Goal: Task Accomplishment & Management: Use online tool/utility

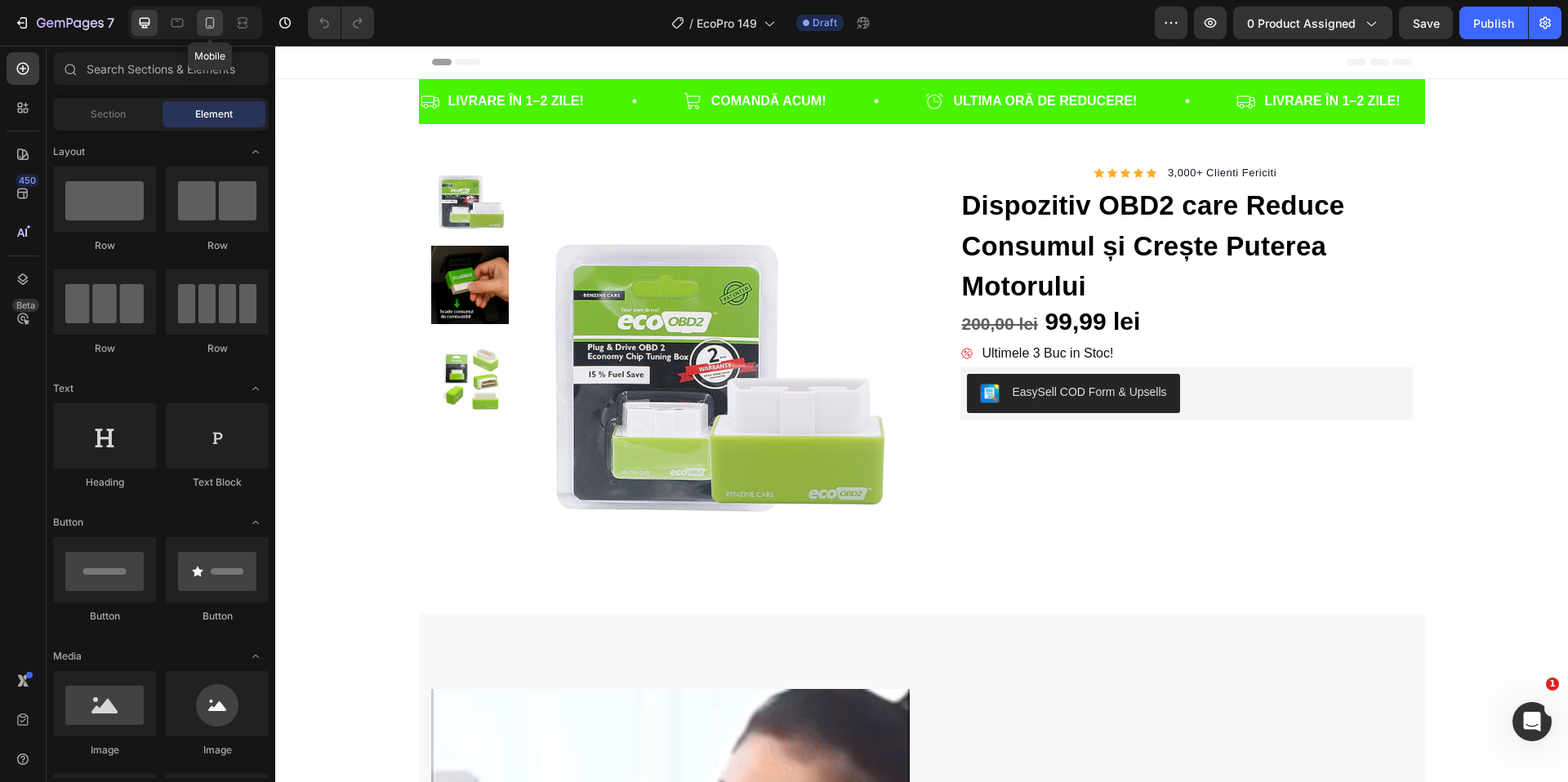
click at [216, 30] on icon at bounding box center [210, 23] width 17 height 17
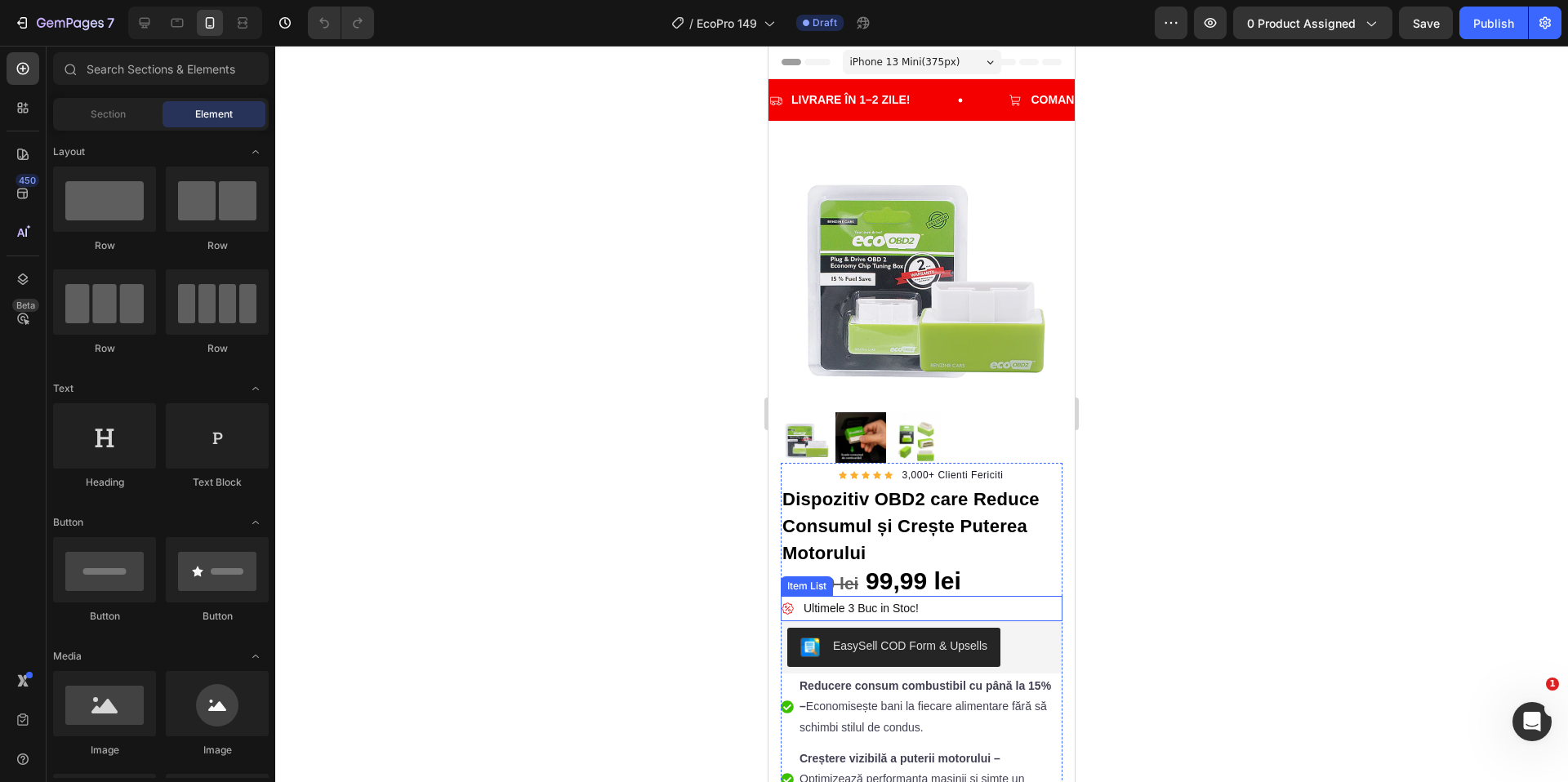
click at [861, 573] on strong at bounding box center [862, 580] width 7 height 28
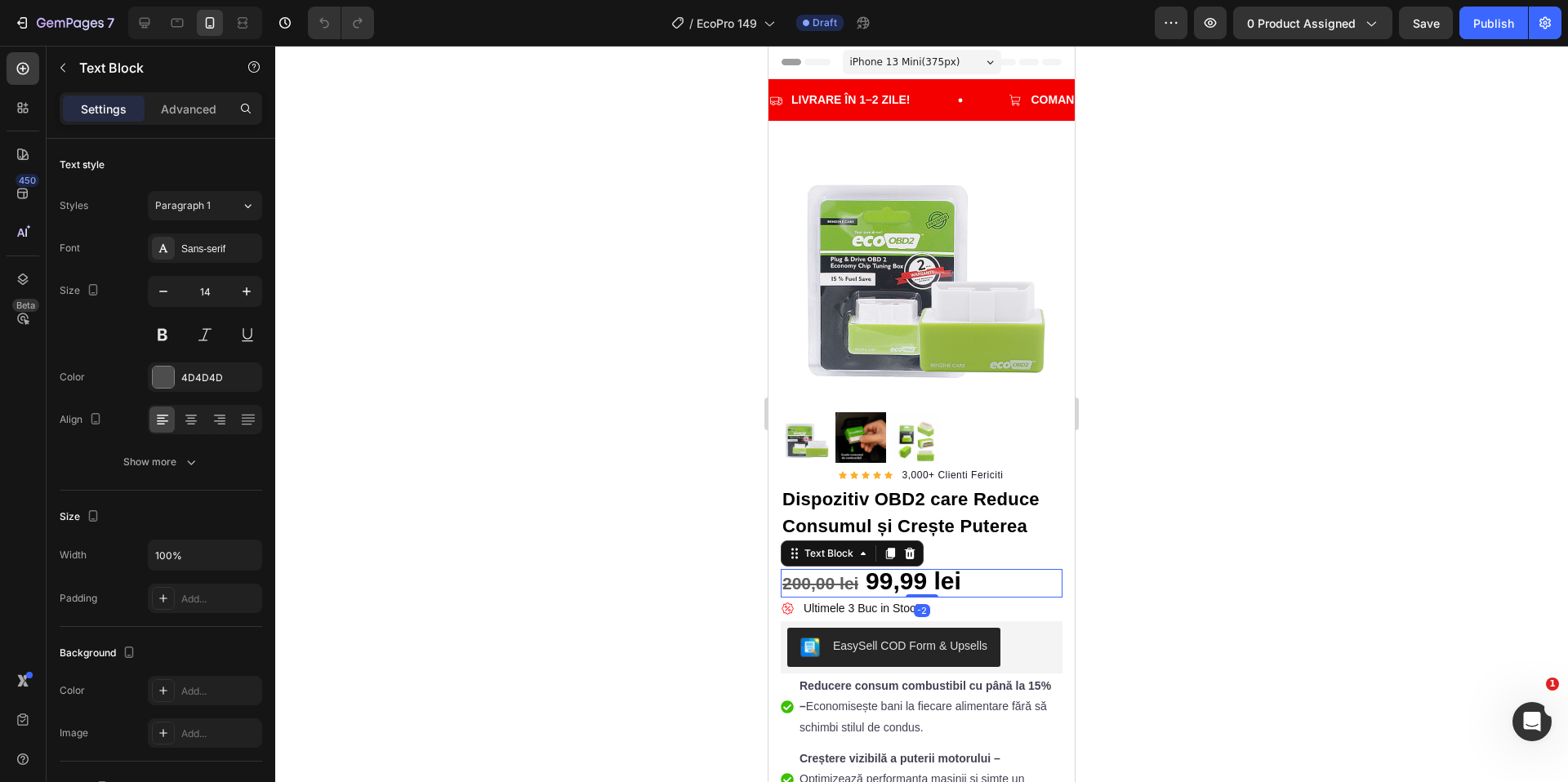
click at [878, 571] on strong "99,99 lei" at bounding box center [913, 580] width 95 height 27
click at [879, 568] on strong "9149,99 lei" at bounding box center [926, 580] width 122 height 27
click at [791, 574] on strong "200,00 lei" at bounding box center [820, 583] width 76 height 18
click at [981, 571] on p "300,00 lei 149,99 lei" at bounding box center [921, 584] width 278 height 26
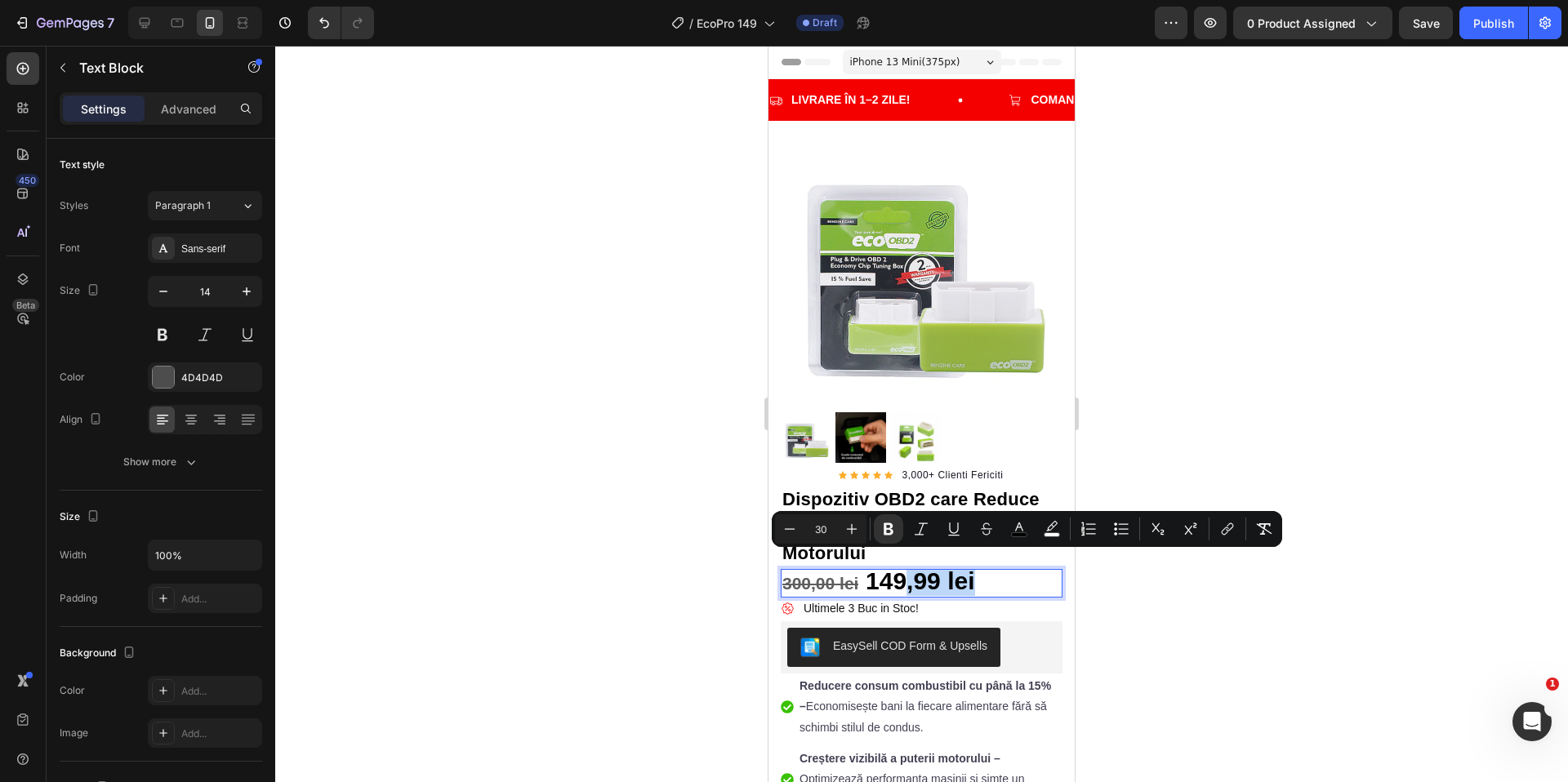
click at [1013, 571] on p "300,00 lei 149,99 lei" at bounding box center [921, 584] width 278 height 26
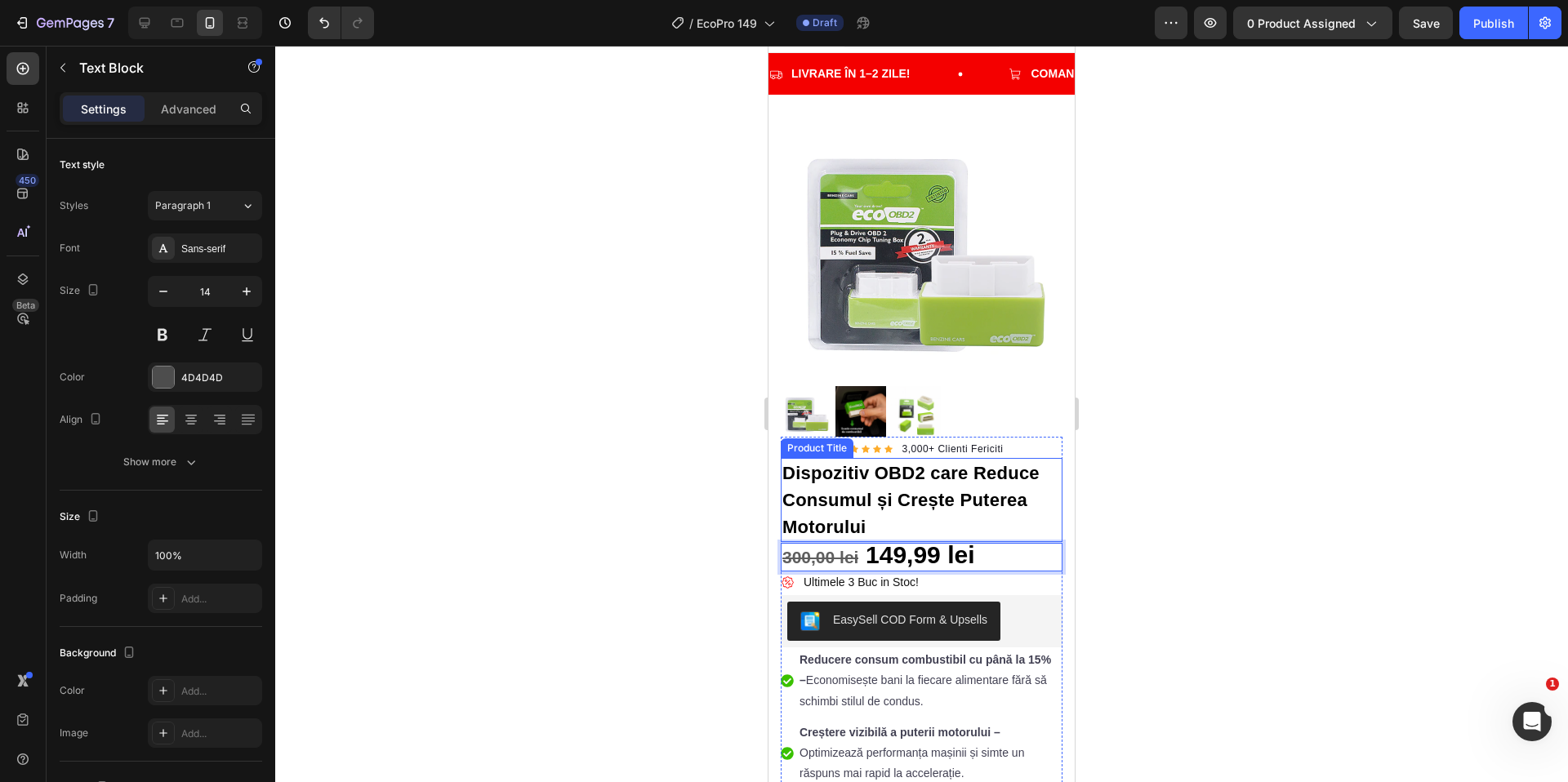
scroll to position [27, 0]
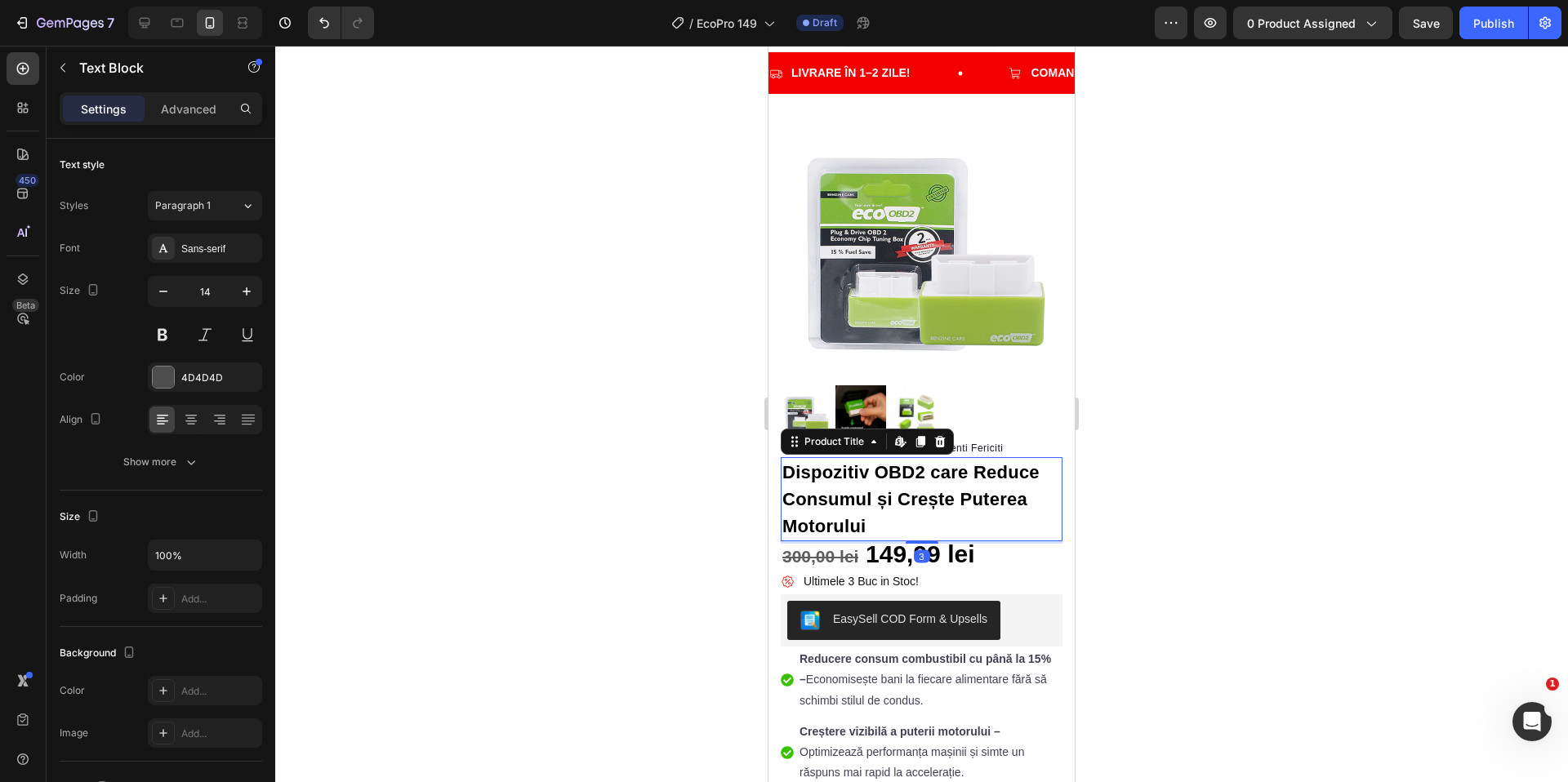
click at [909, 490] on h1 "Dispozitiv OBD2 care Reduce Consumul și Crește Puterea Motorului" at bounding box center [922, 499] width 282 height 84
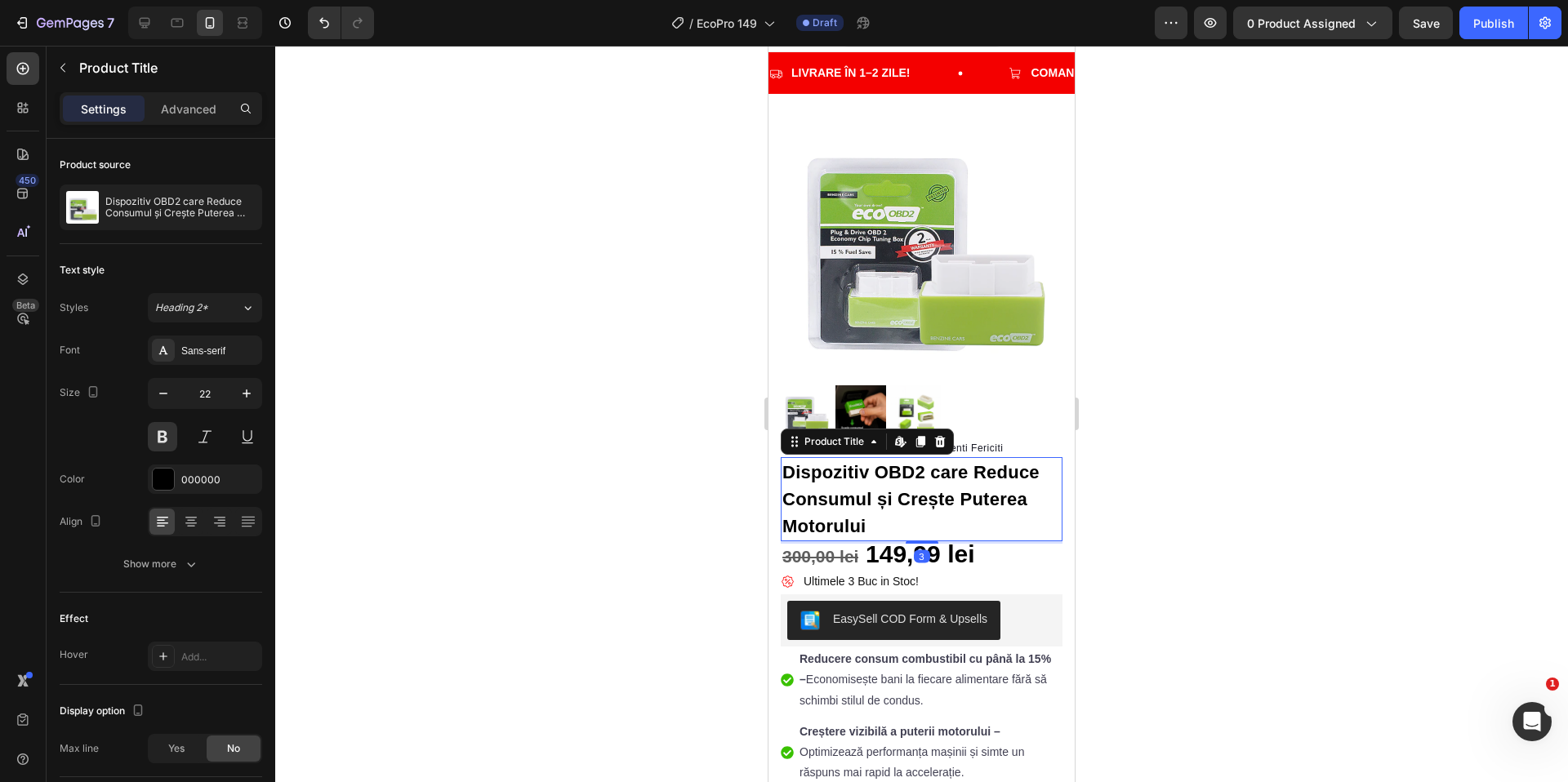
click at [918, 484] on h1 "Dispozitiv OBD2 care Reduce Consumul și Crește Puterea Motorului" at bounding box center [922, 499] width 282 height 84
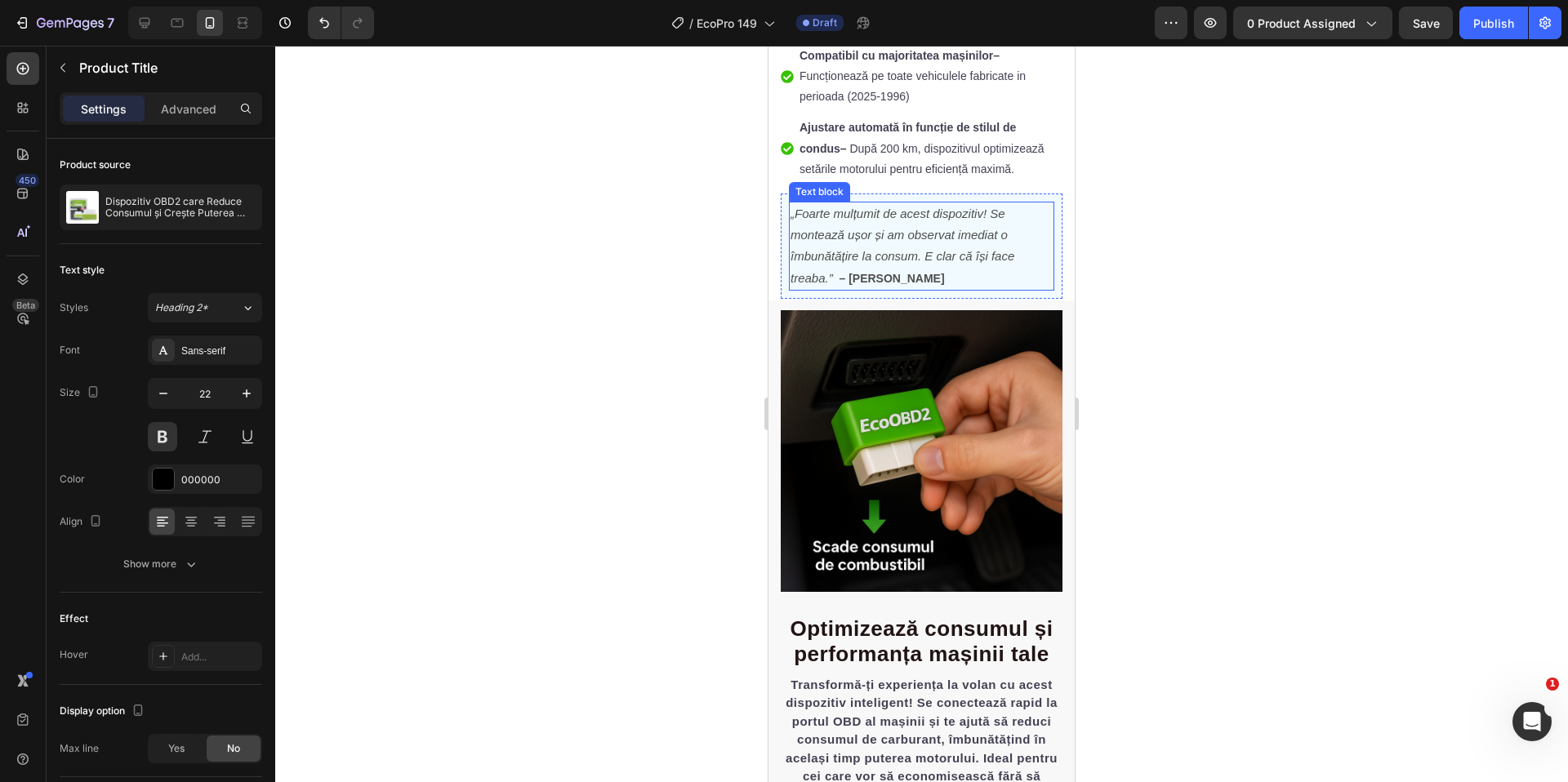
scroll to position [0, 0]
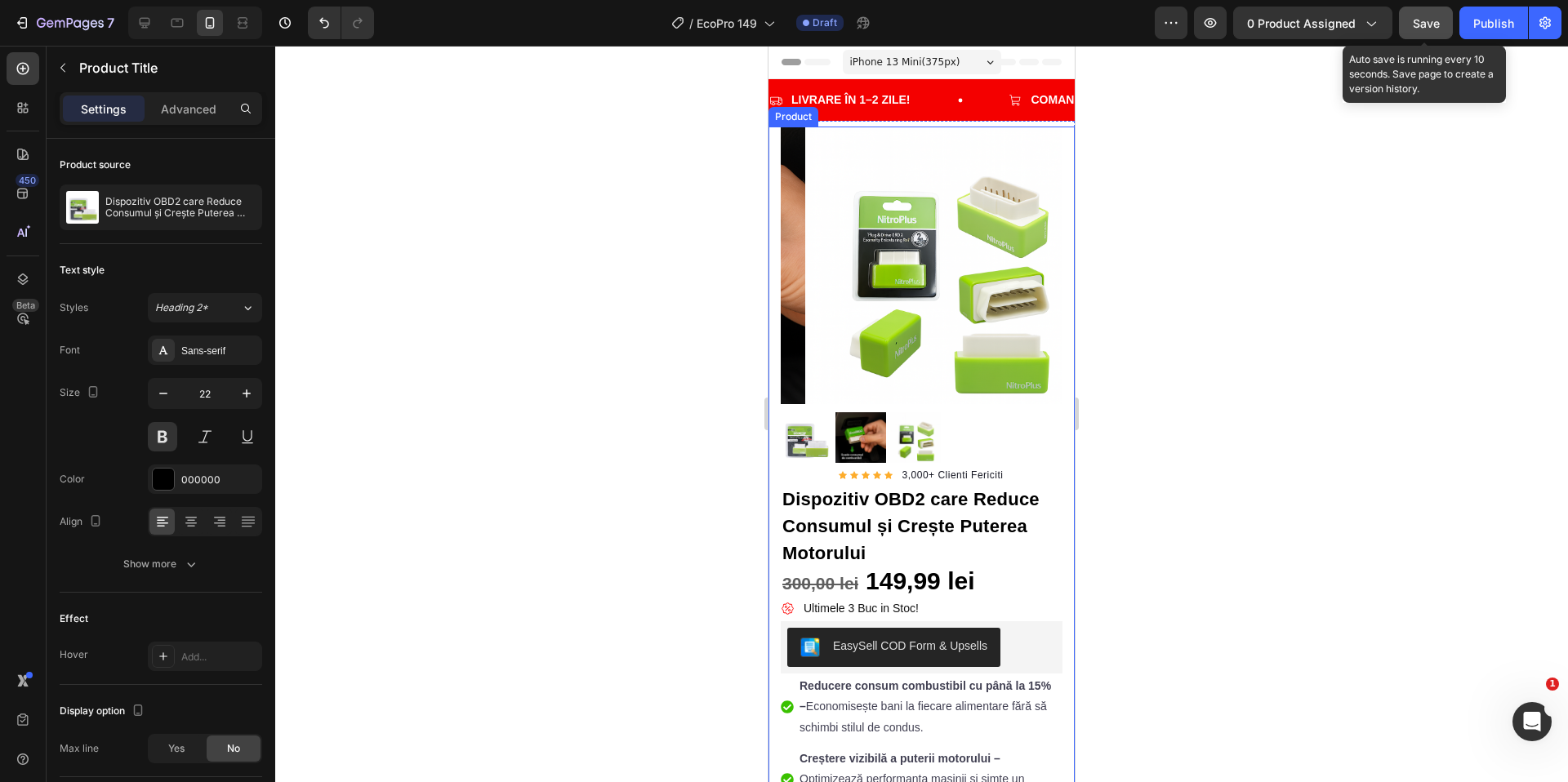
click at [1419, 23] on span "Save" at bounding box center [1426, 23] width 27 height 14
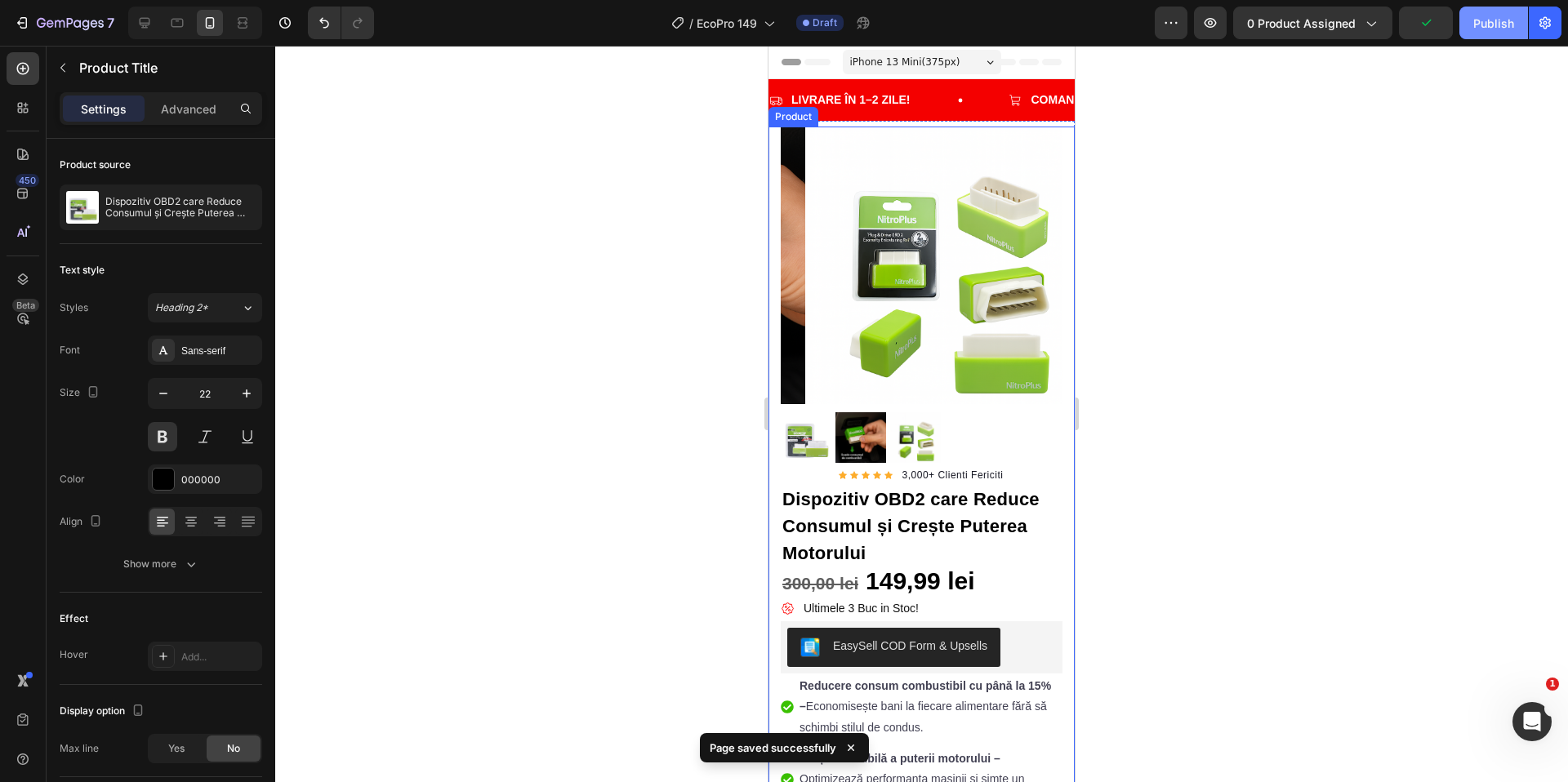
click at [1490, 18] on div "Publish" at bounding box center [1494, 23] width 40 height 17
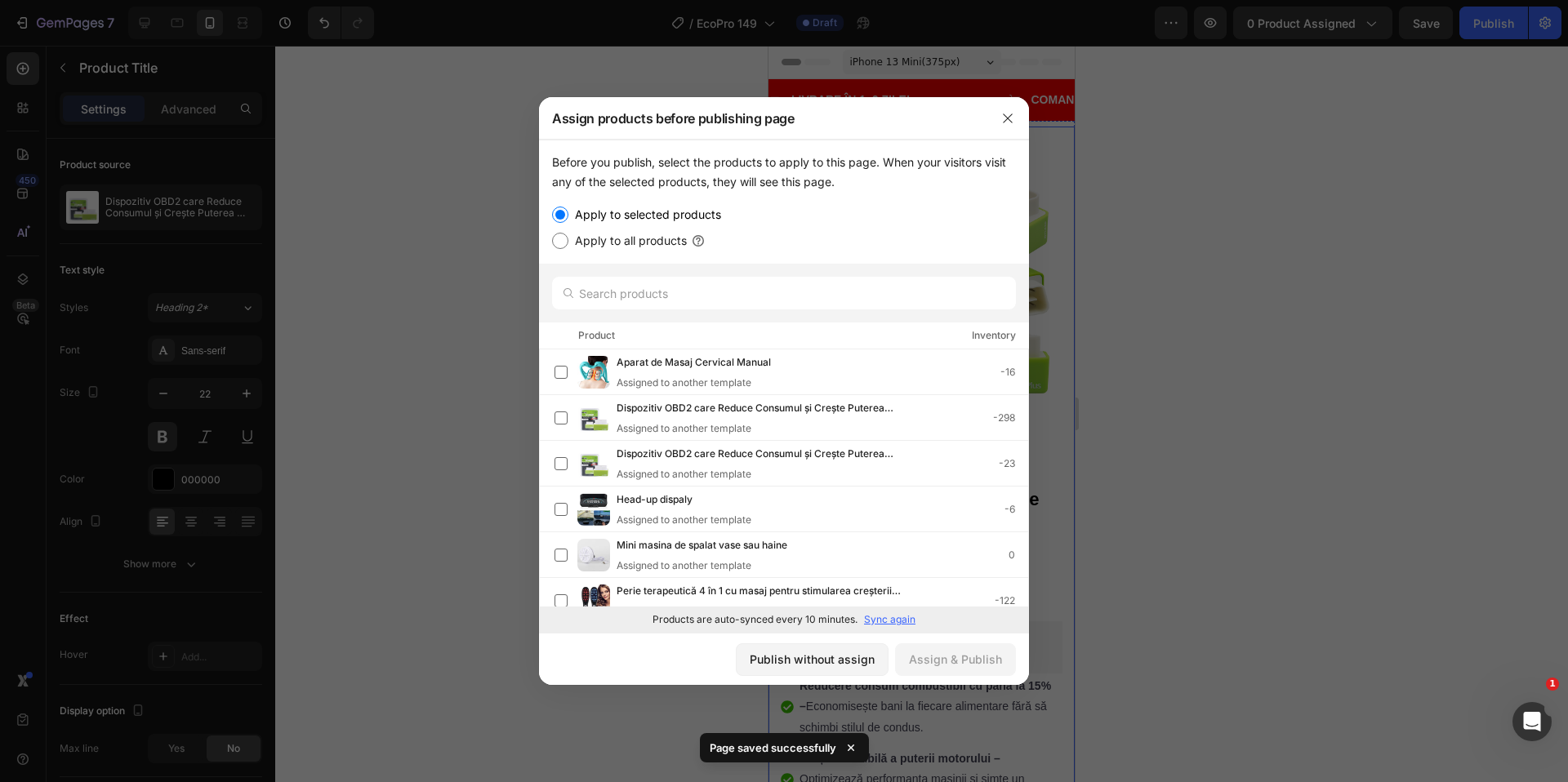
click at [885, 624] on p "Sync again" at bounding box center [890, 620] width 51 height 15
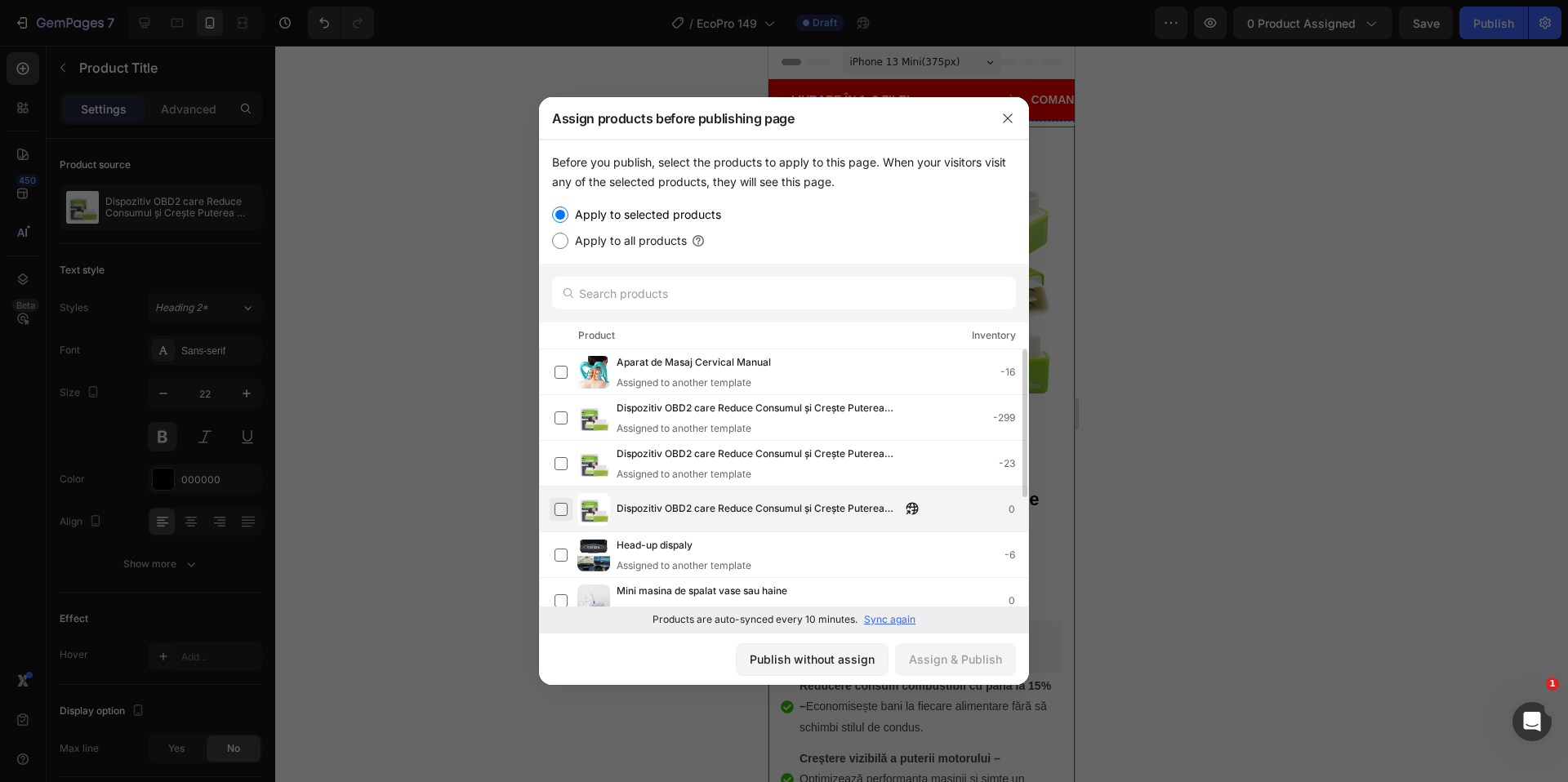
click at [559, 508] on label at bounding box center [561, 509] width 13 height 13
click at [938, 654] on div "Assign & Publish" at bounding box center [955, 659] width 93 height 17
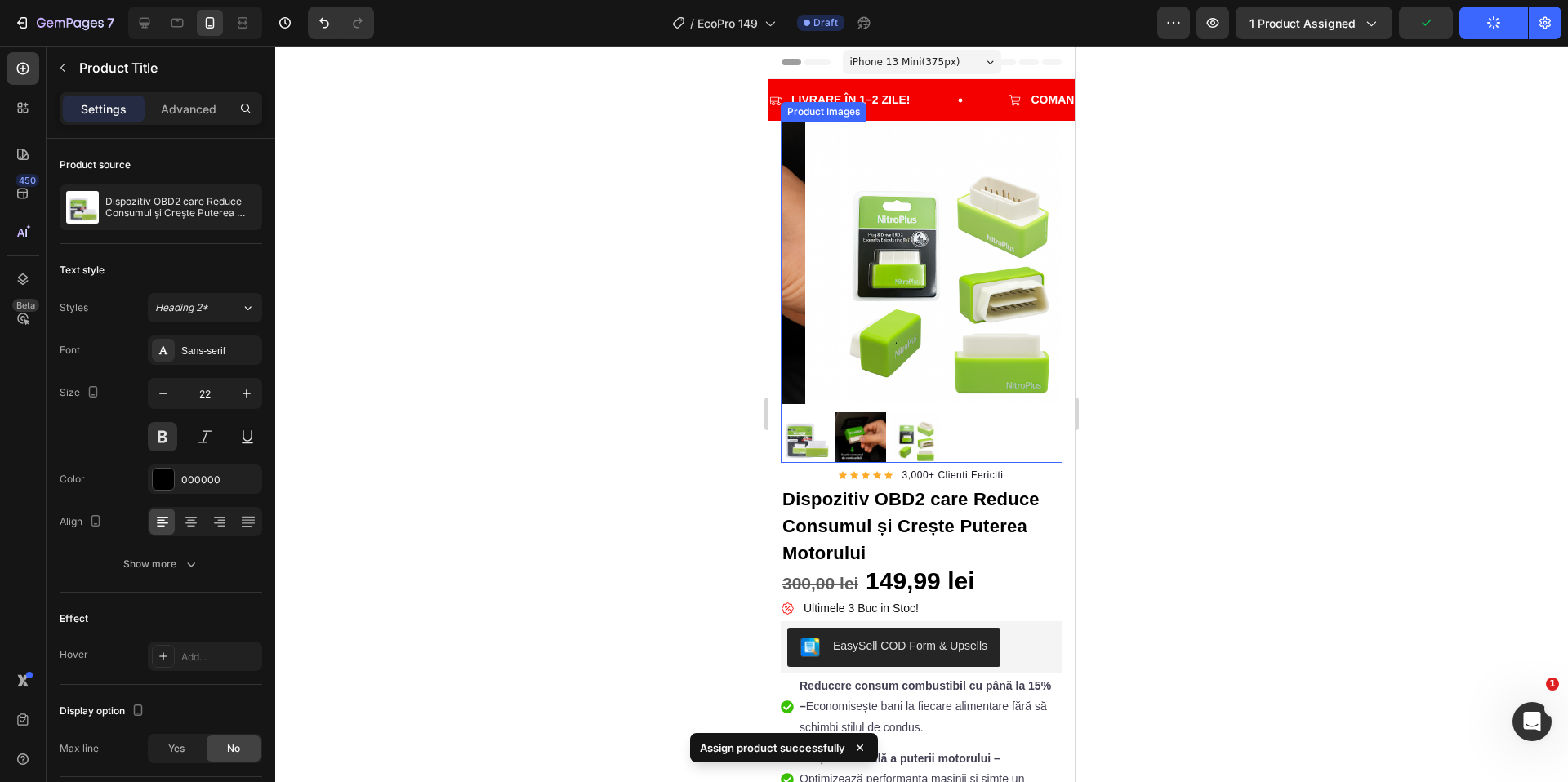
click at [969, 258] on img at bounding box center [946, 264] width 282 height 285
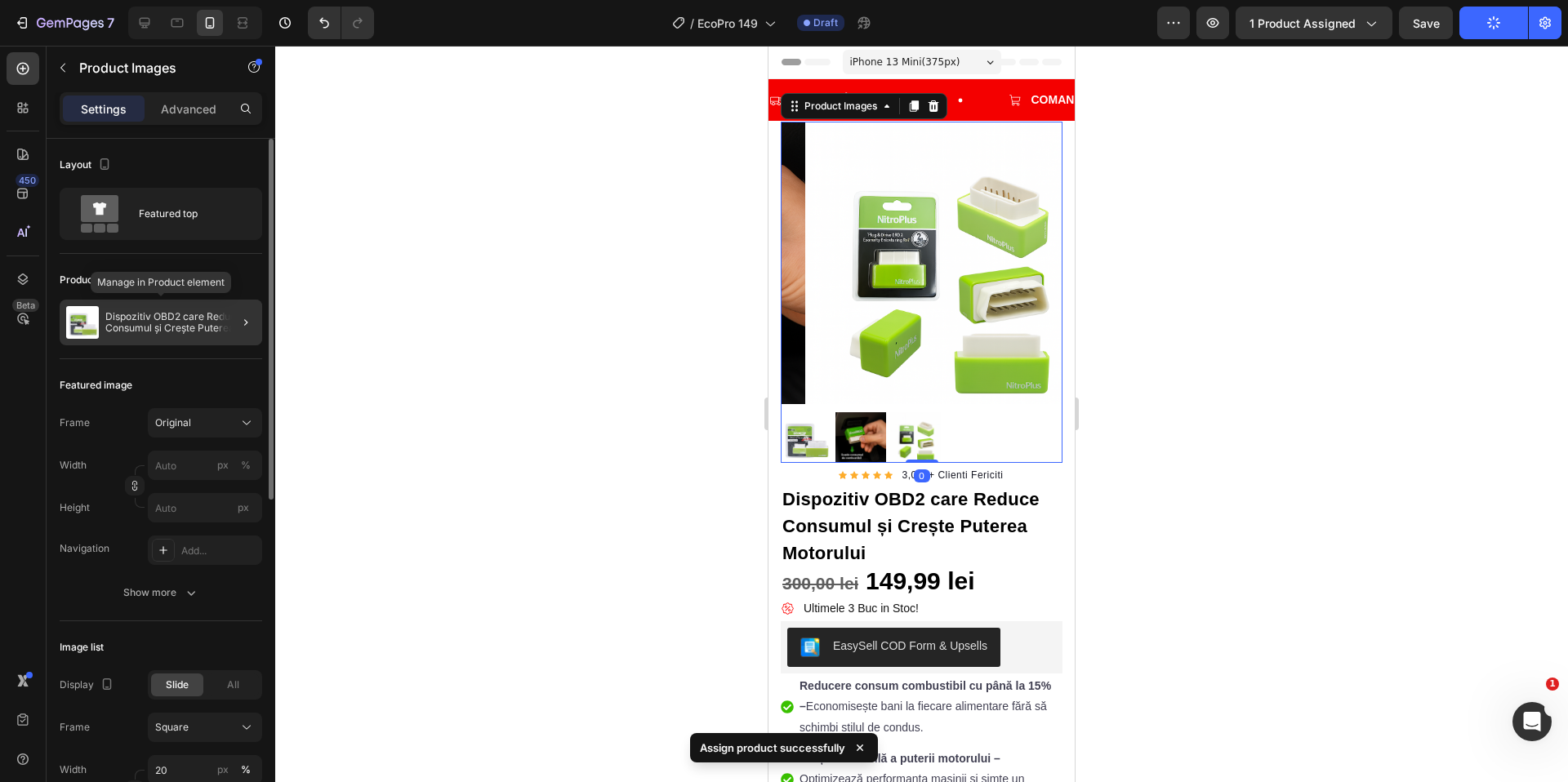
click at [207, 322] on p "Dispozitiv OBD2 care Reduce Consumul și Crește Puterea Motorului" at bounding box center [181, 322] width 151 height 23
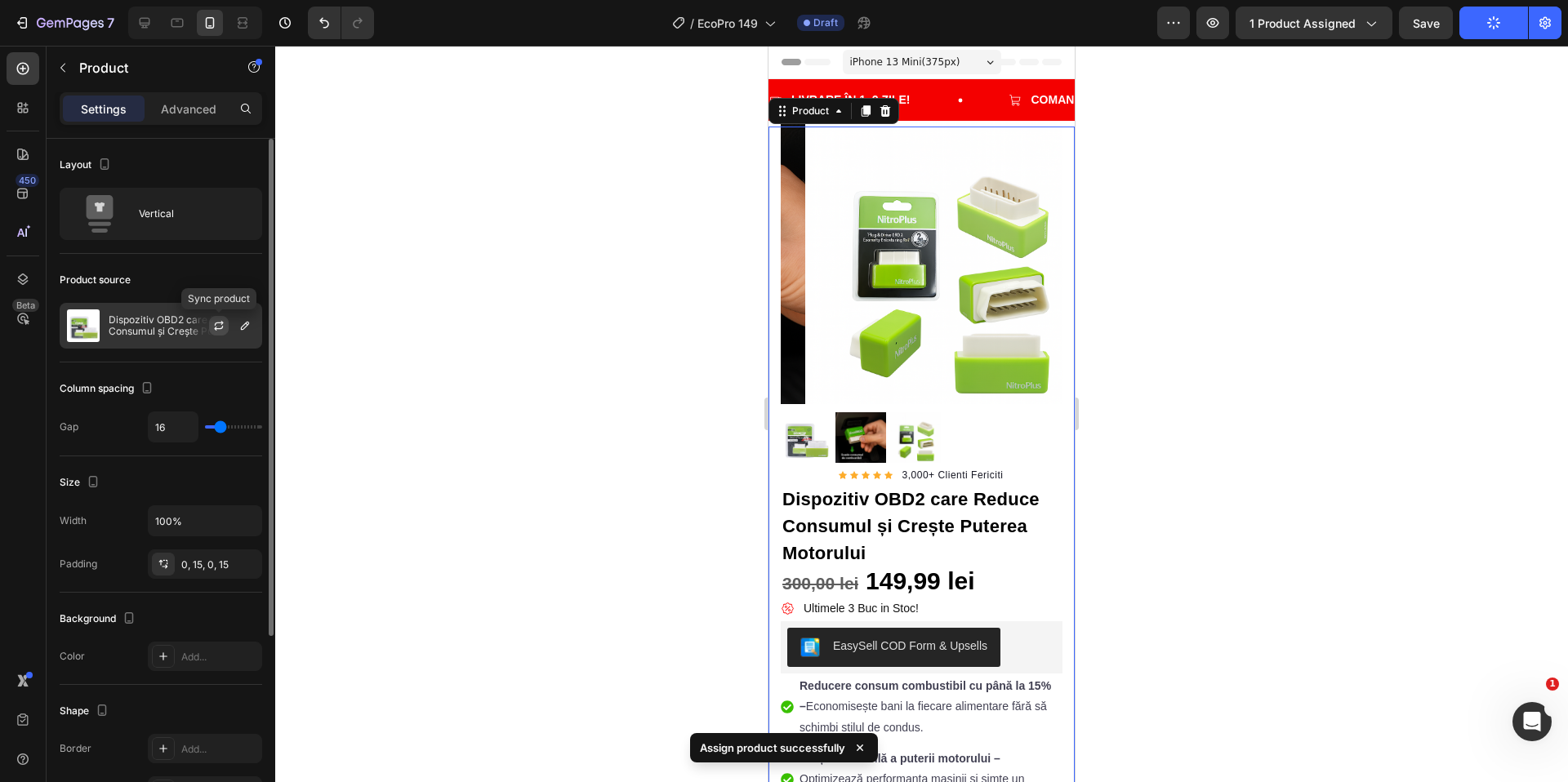
click at [218, 323] on icon "button" at bounding box center [218, 326] width 13 height 13
click at [198, 326] on div at bounding box center [225, 326] width 72 height 44
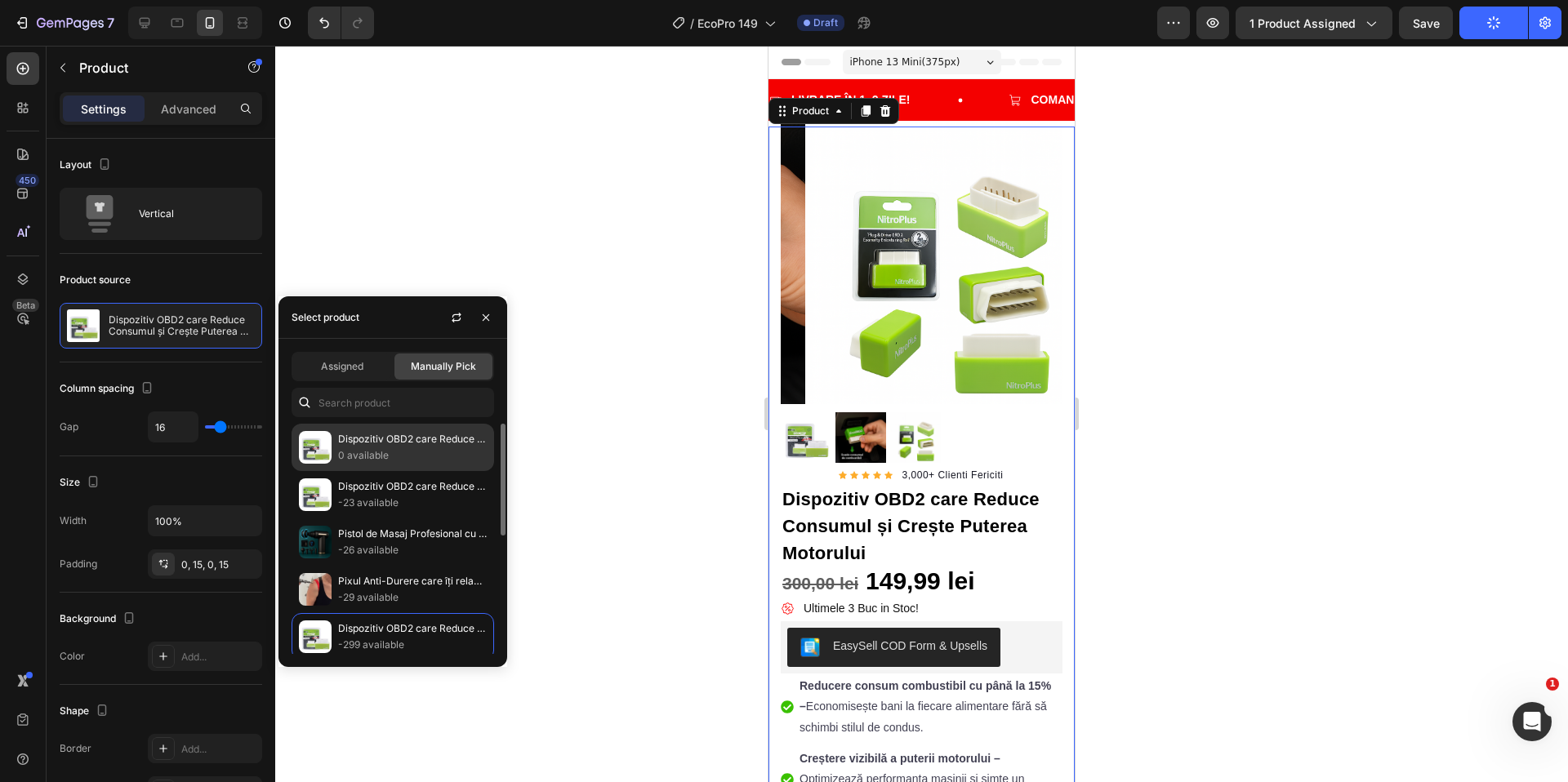
click at [419, 444] on p "Dispozitiv OBD2 care Reduce Consumul și Crește Puterea Motorului. EcoPro" at bounding box center [412, 440] width 149 height 17
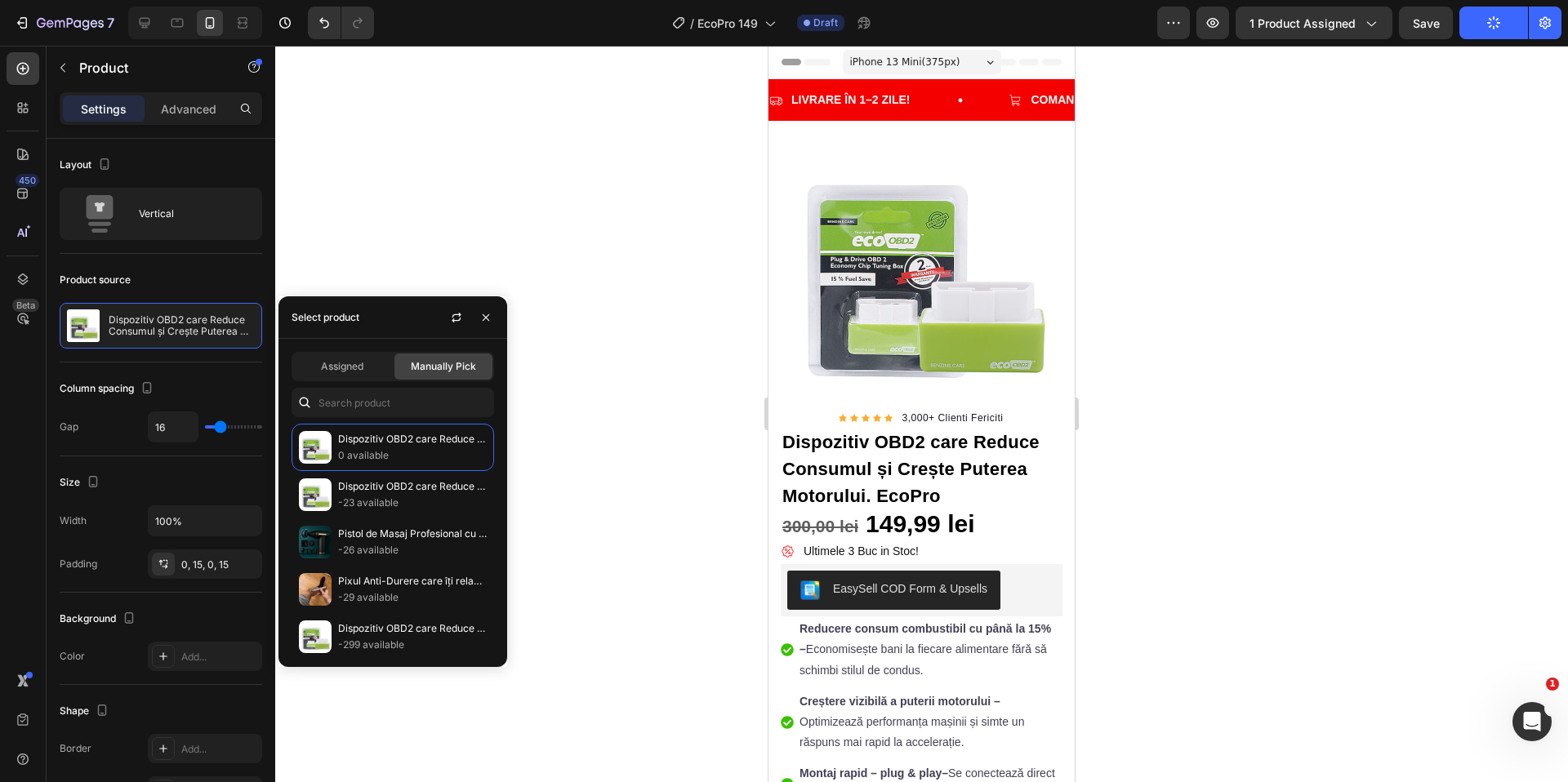
click at [613, 424] on div at bounding box center [922, 414] width 1293 height 737
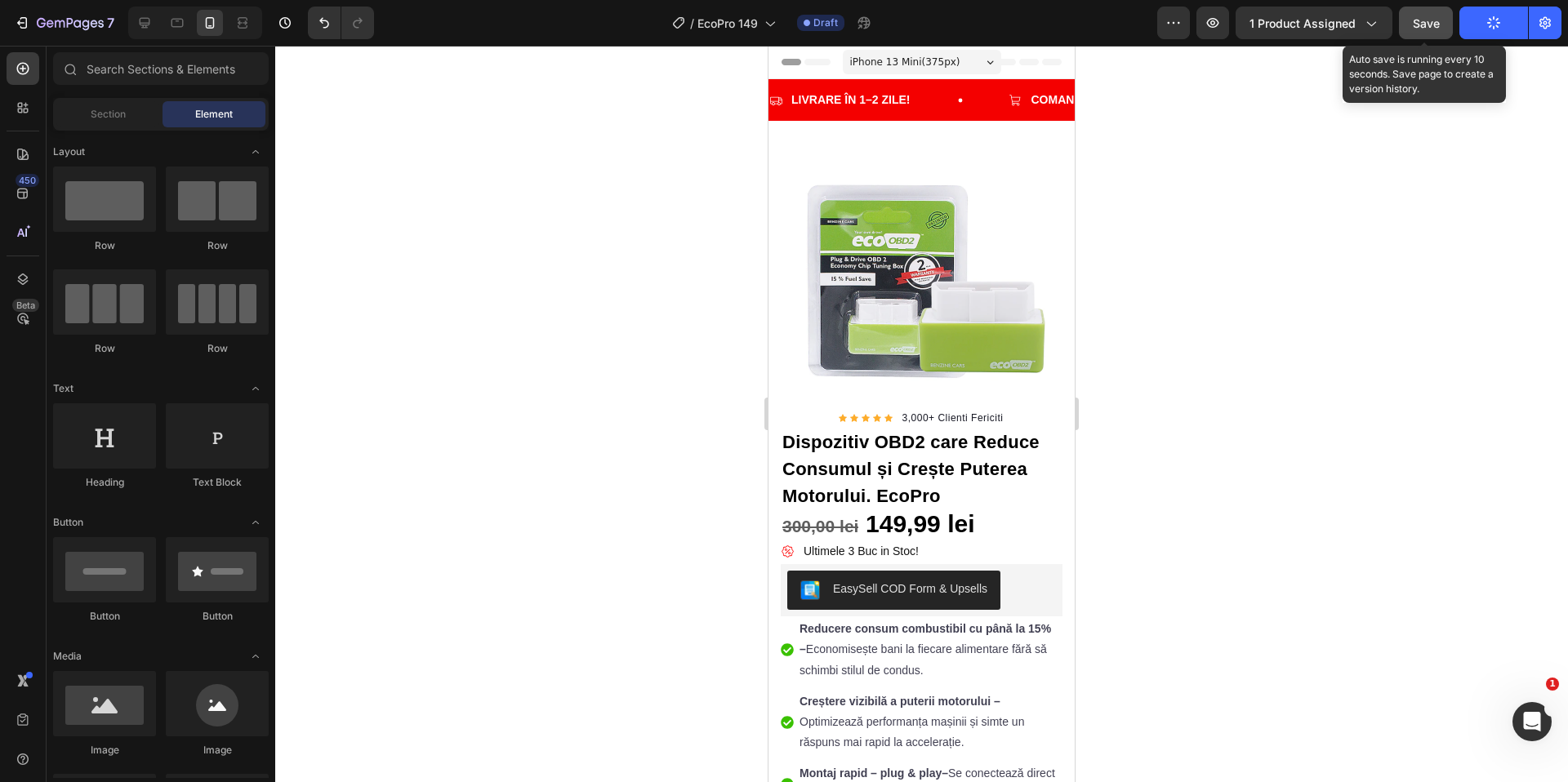
click at [1429, 26] on span "Save" at bounding box center [1426, 23] width 27 height 14
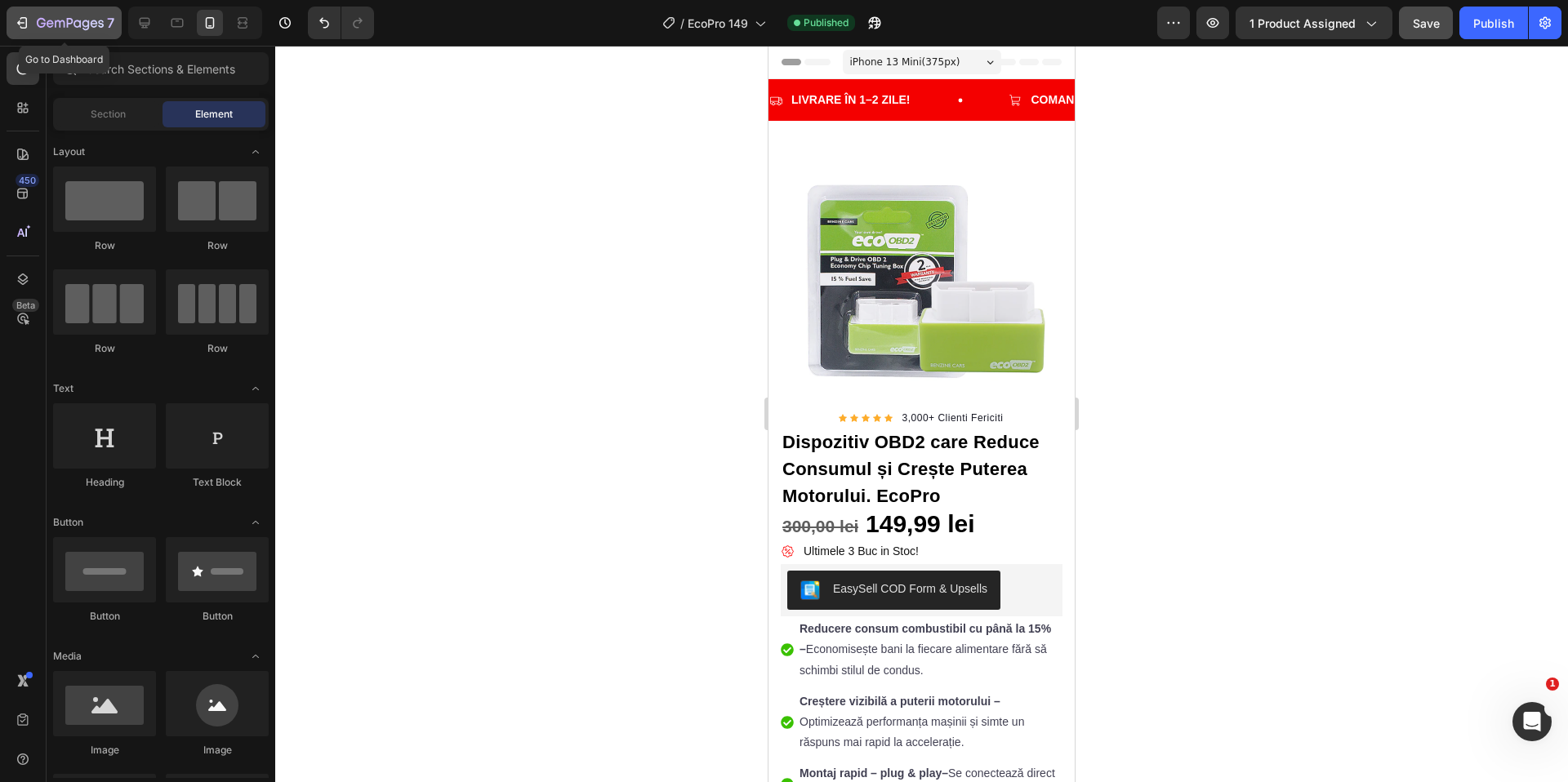
click at [63, 19] on icon "button" at bounding box center [70, 24] width 67 height 14
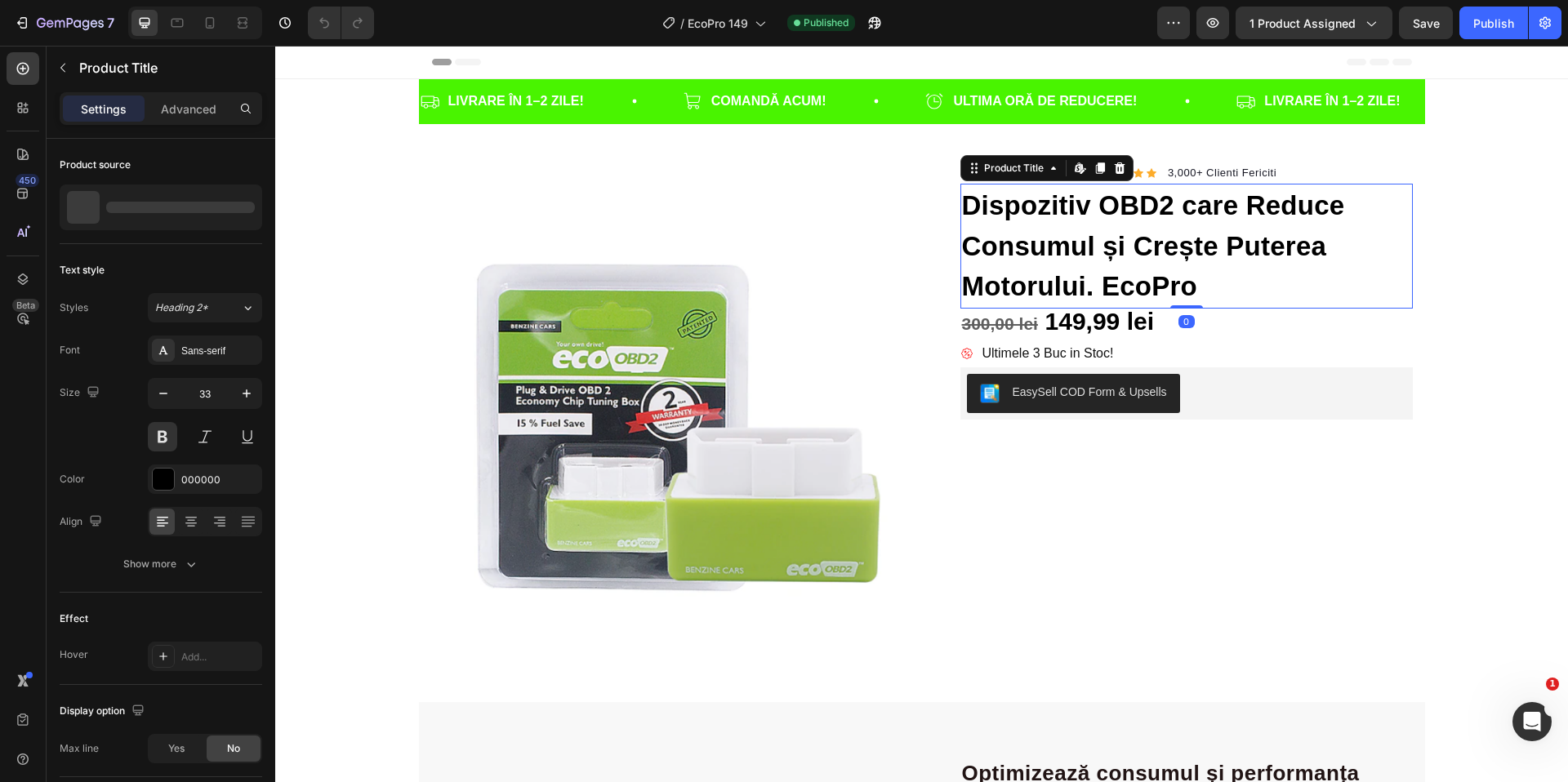
drag, startPoint x: 1129, startPoint y: 230, endPoint x: 1174, endPoint y: 228, distance: 45.0
click at [1130, 230] on h1 "Dispozitiv OBD2 care Reduce Consumul și Crește Puterea Motorului. EcoPro" at bounding box center [1186, 246] width 453 height 125
drag, startPoint x: 1230, startPoint y: 230, endPoint x: 1215, endPoint y: 233, distance: 15.3
click at [1230, 230] on h1 "Dispozitiv OBD2 care Reduce Consumul și Crește Puterea Motorului. EcoPro" at bounding box center [1186, 246] width 453 height 125
click at [199, 21] on div at bounding box center [209, 23] width 26 height 26
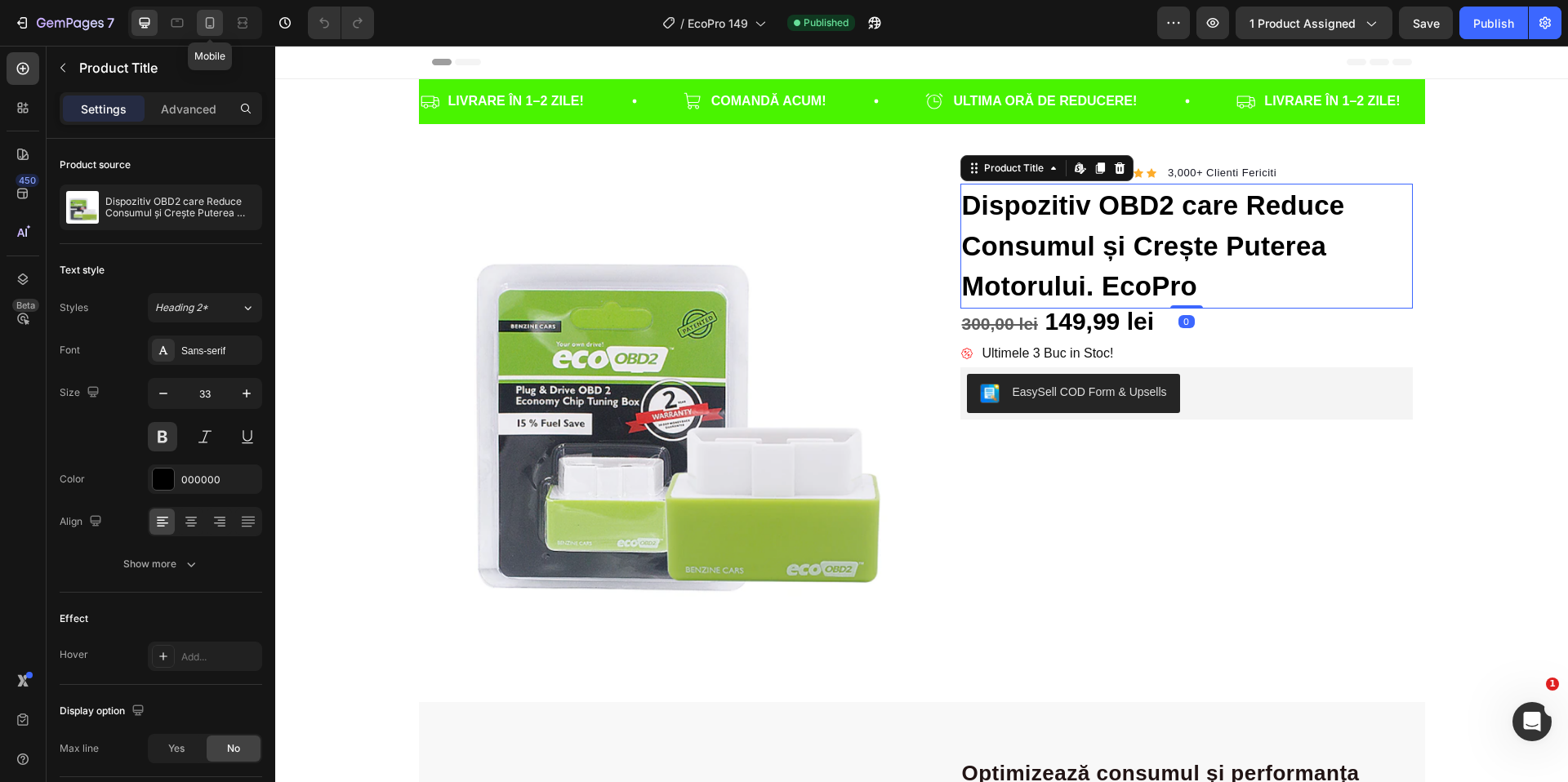
type input "22"
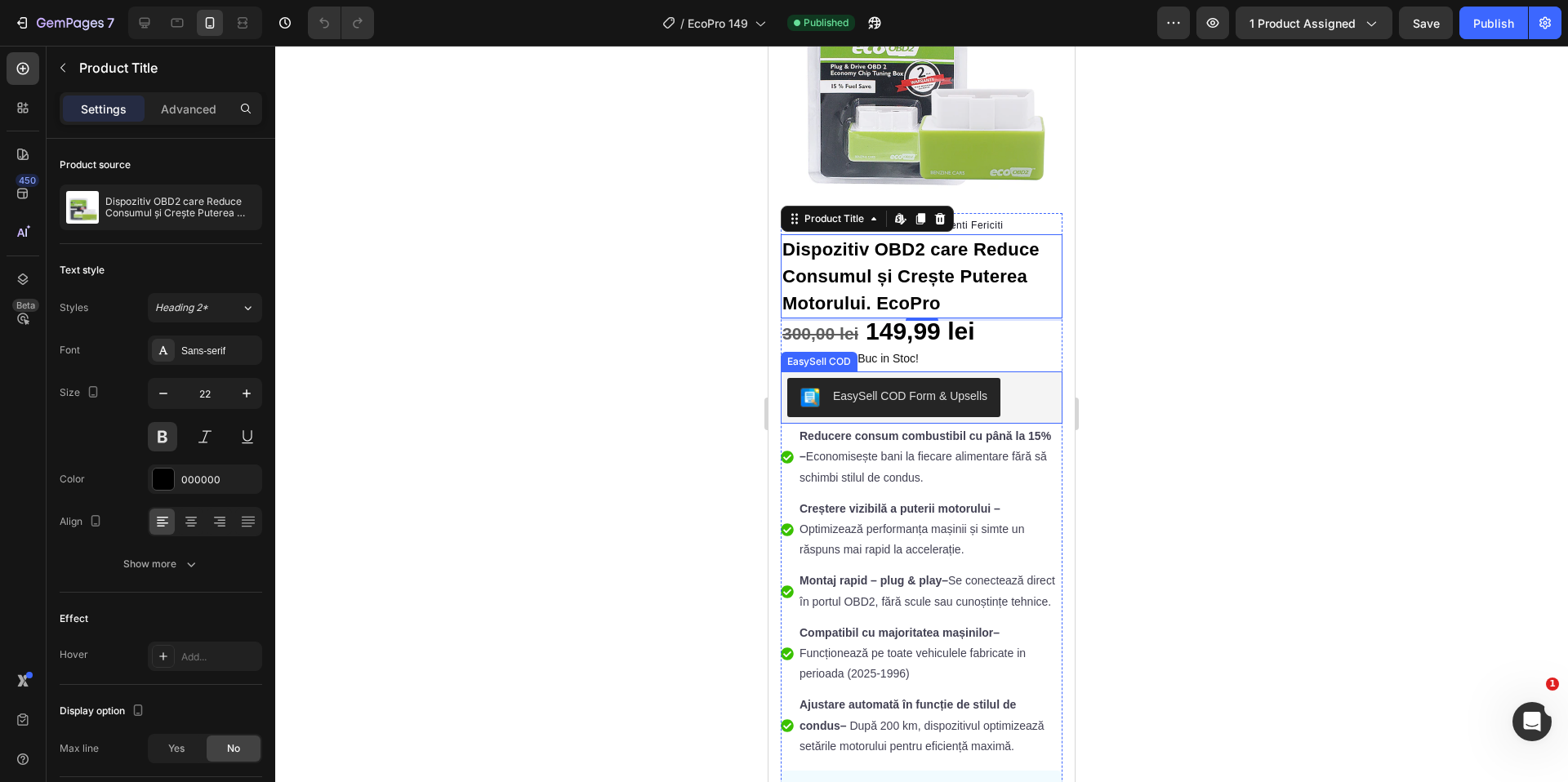
scroll to position [61, 0]
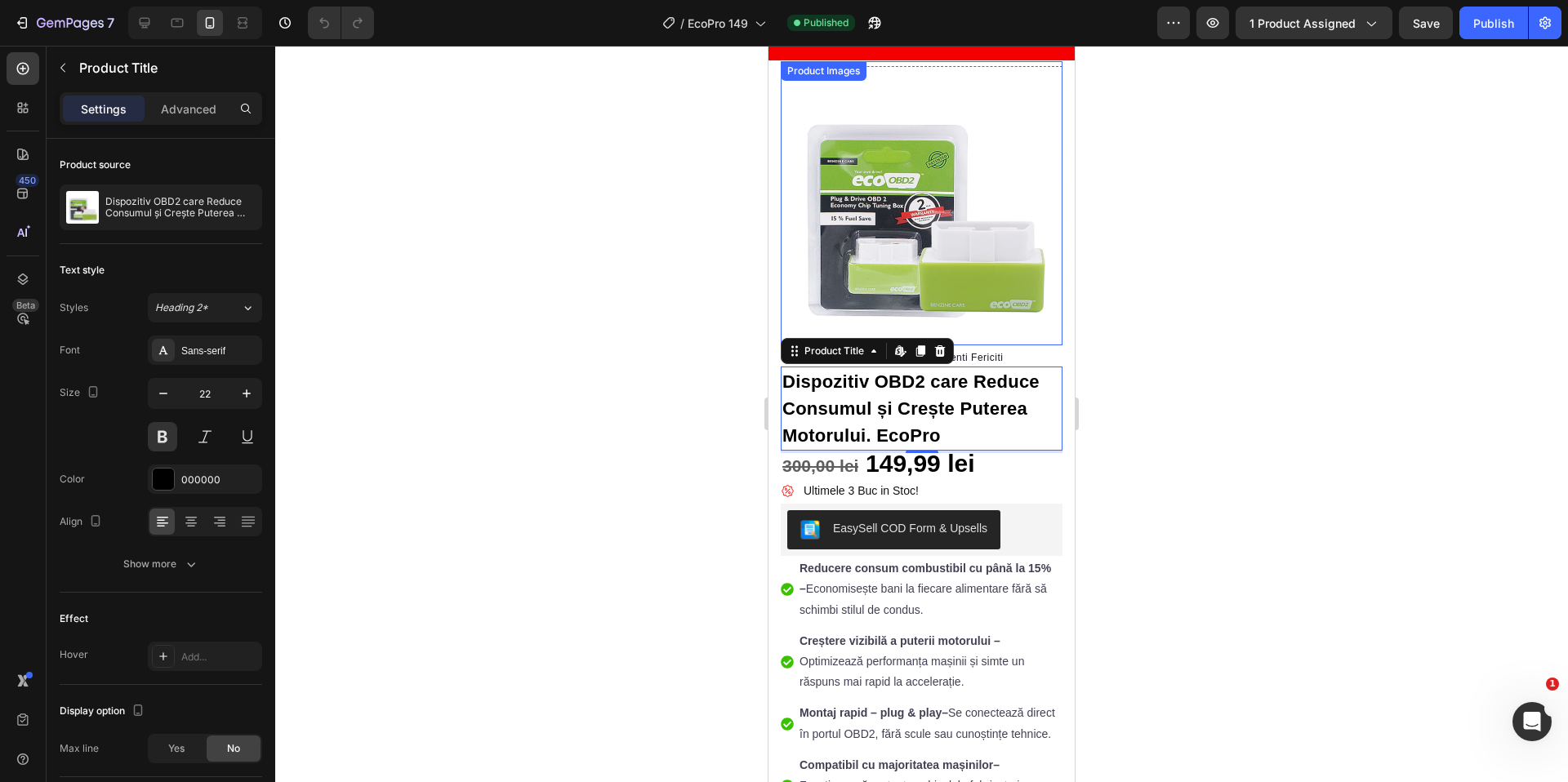
click at [902, 247] on img at bounding box center [922, 204] width 282 height 285
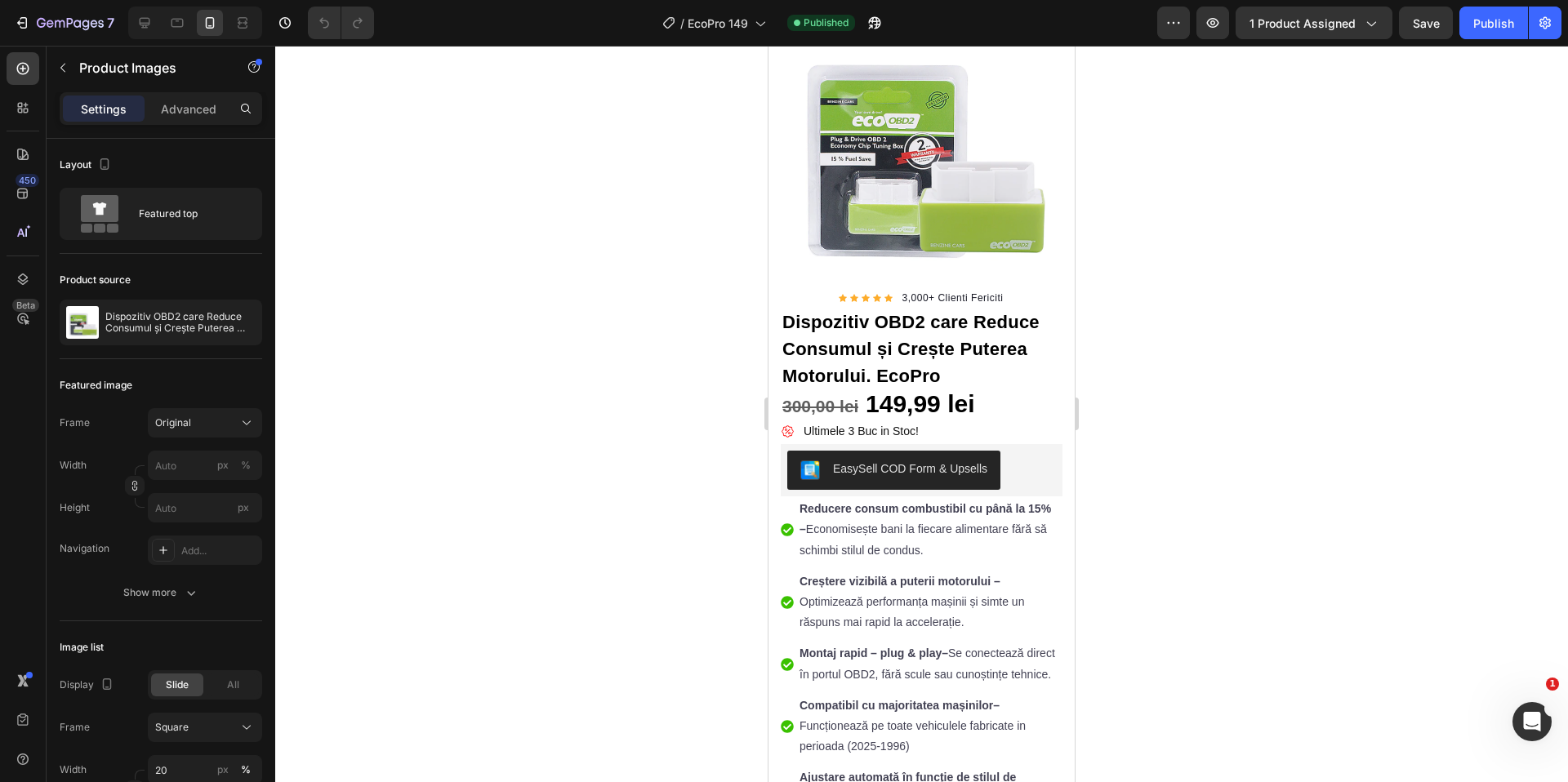
scroll to position [0, 0]
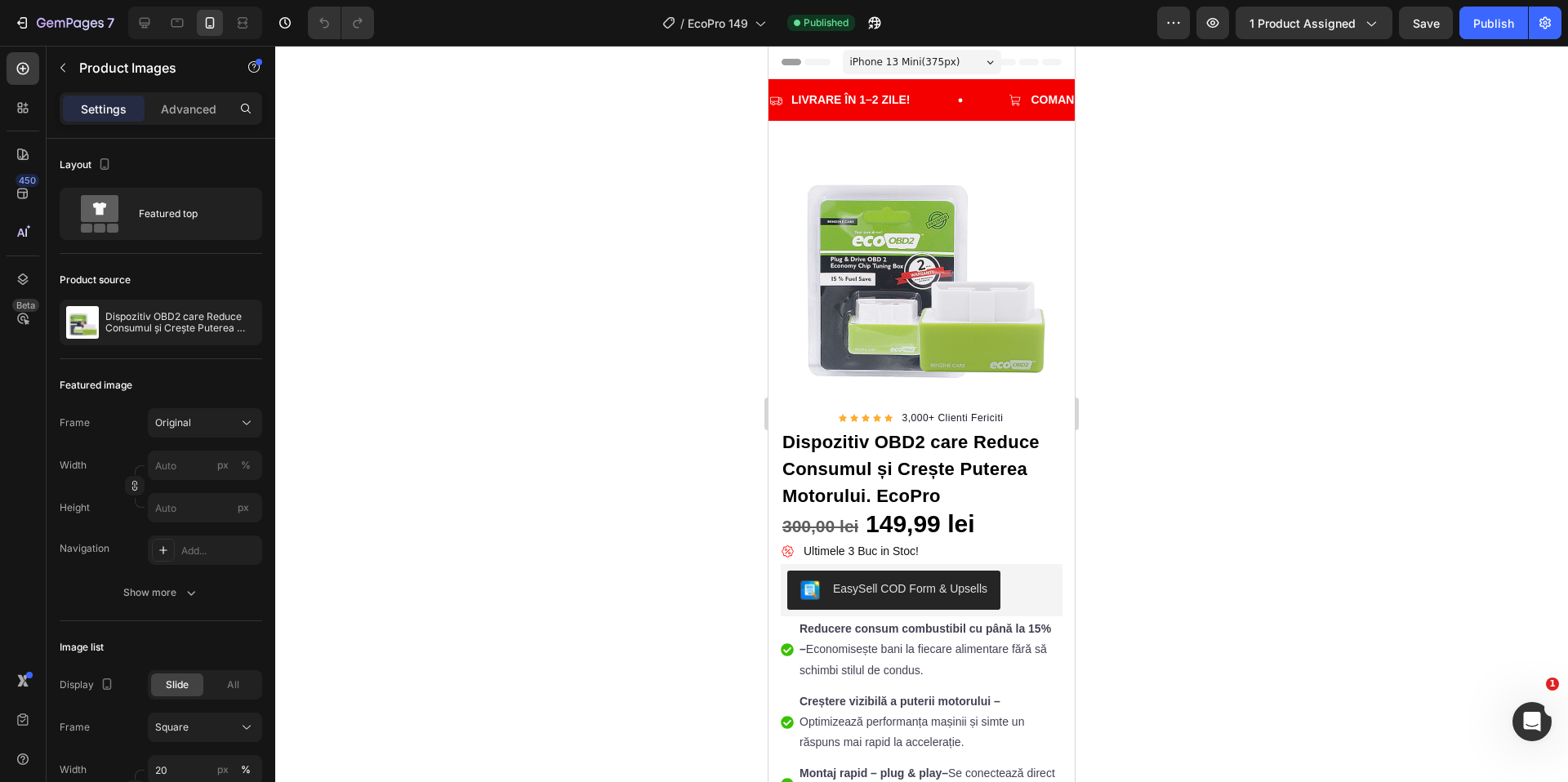
click at [867, 253] on img at bounding box center [922, 264] width 282 height 285
click at [177, 330] on p "Dispozitiv OBD2 care Reduce Consumul și Crește Puterea Motorului. EcoPro" at bounding box center [181, 322] width 151 height 23
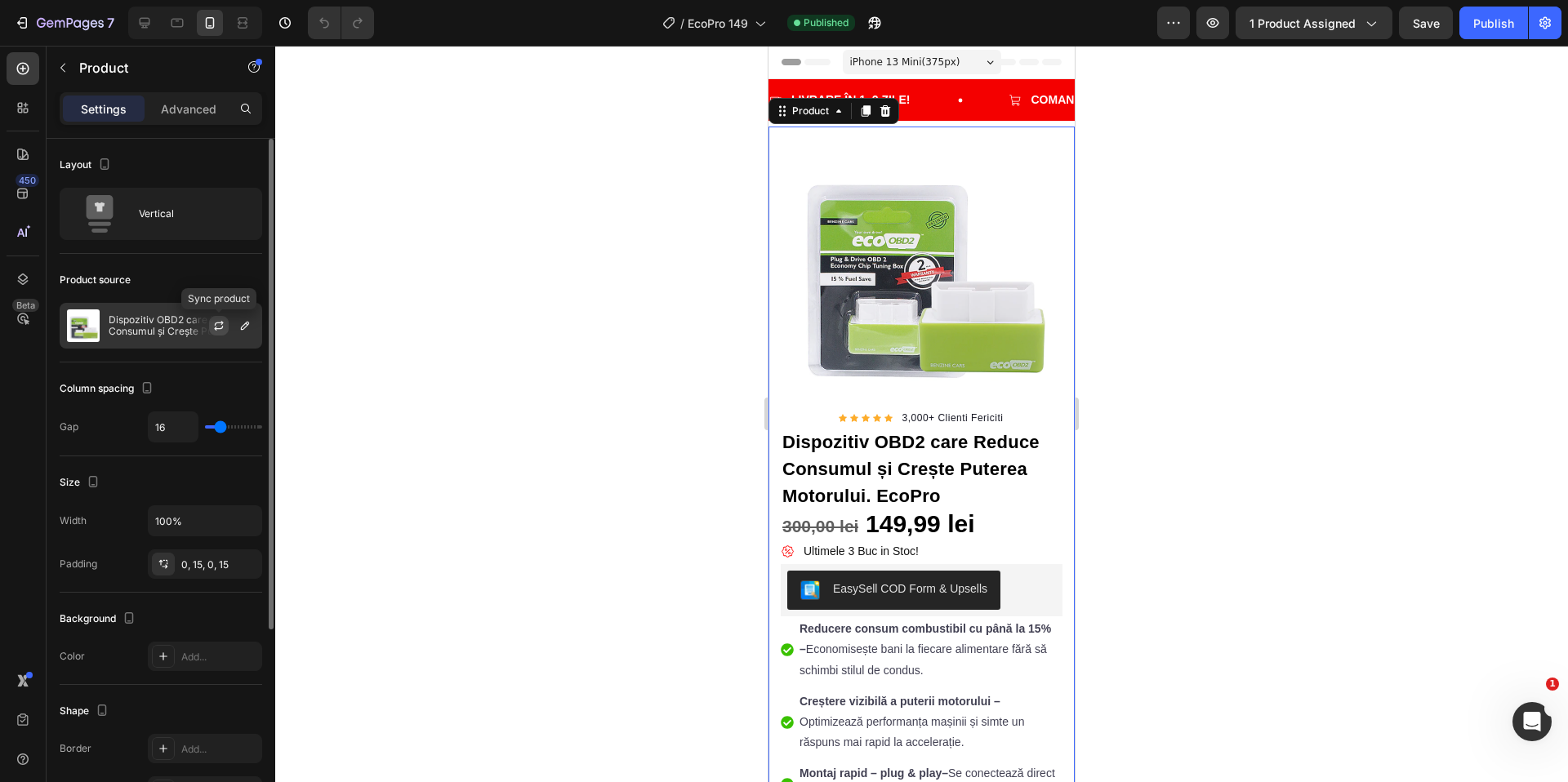
click at [214, 326] on icon "button" at bounding box center [218, 326] width 13 height 13
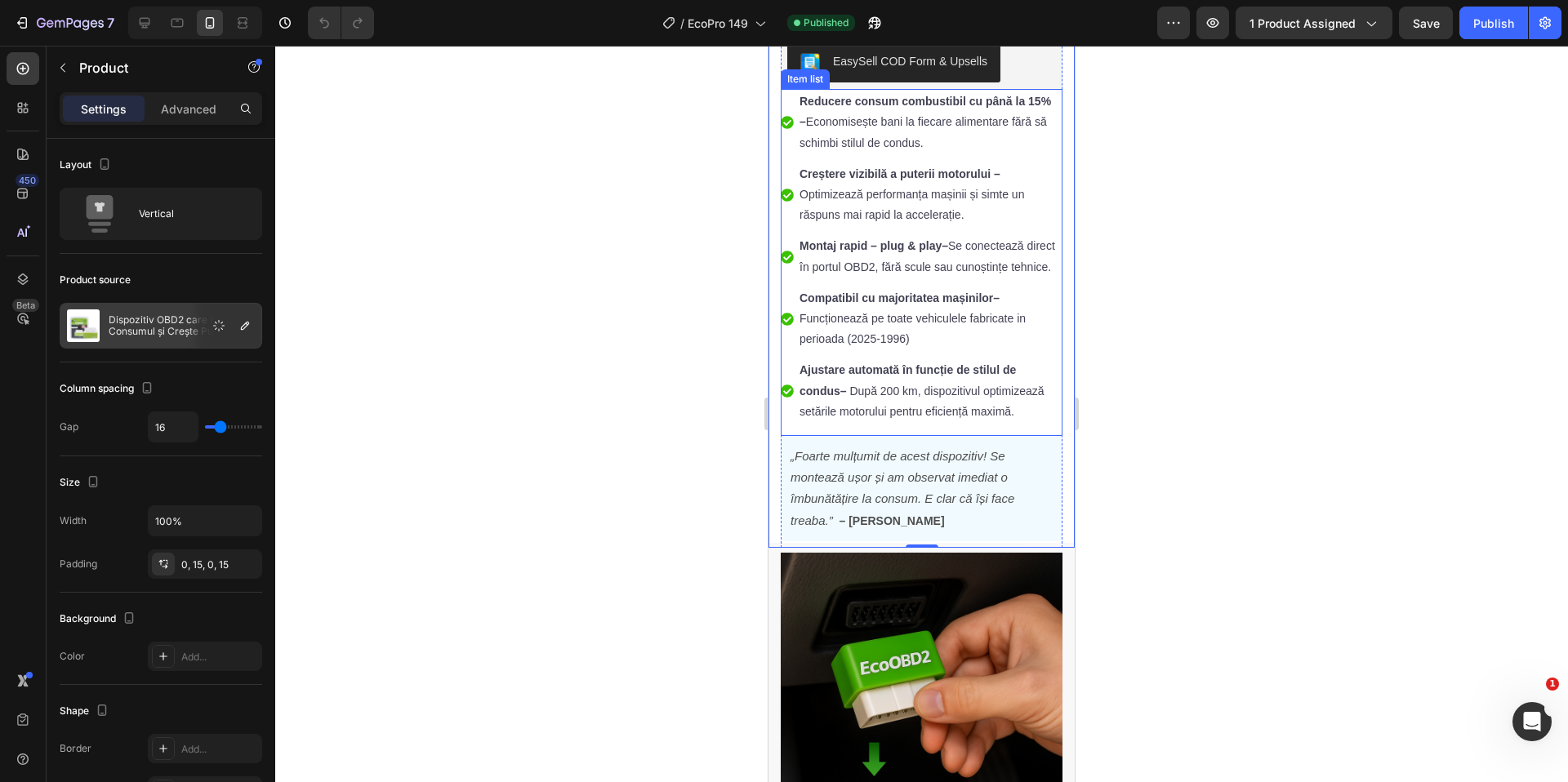
scroll to position [789, 0]
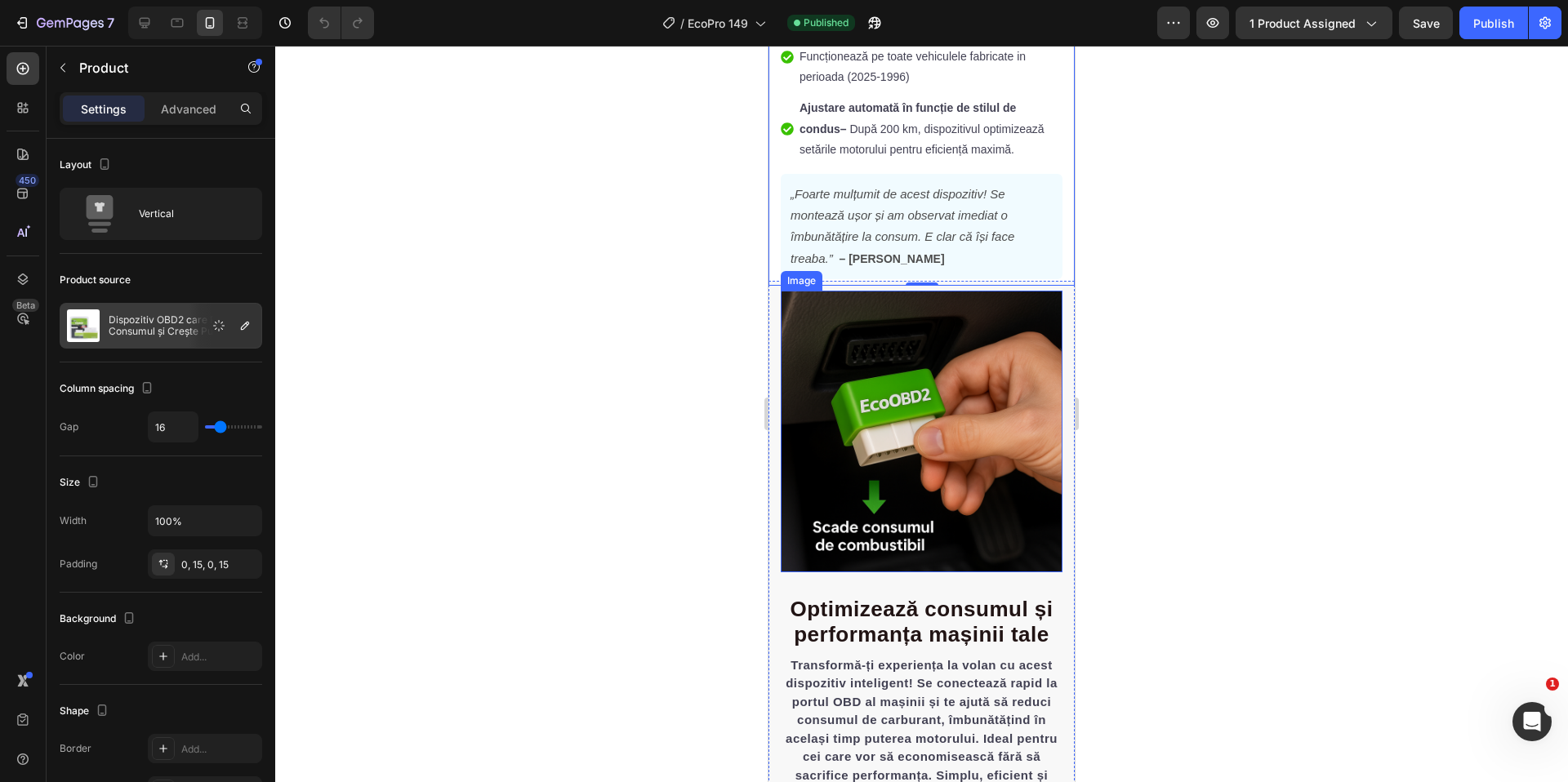
click at [902, 439] on img at bounding box center [922, 431] width 282 height 282
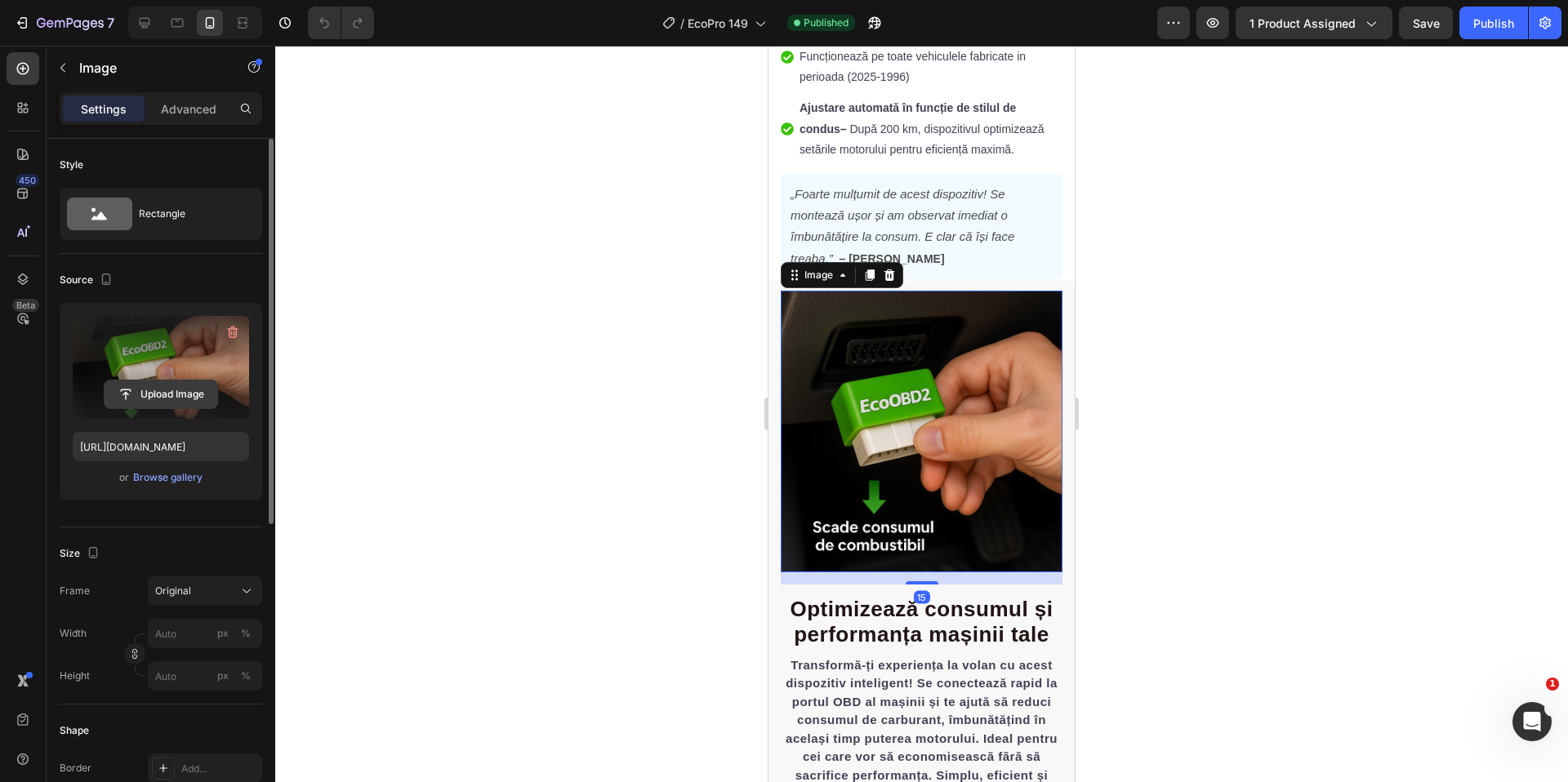
click at [181, 403] on input "file" at bounding box center [161, 395] width 113 height 28
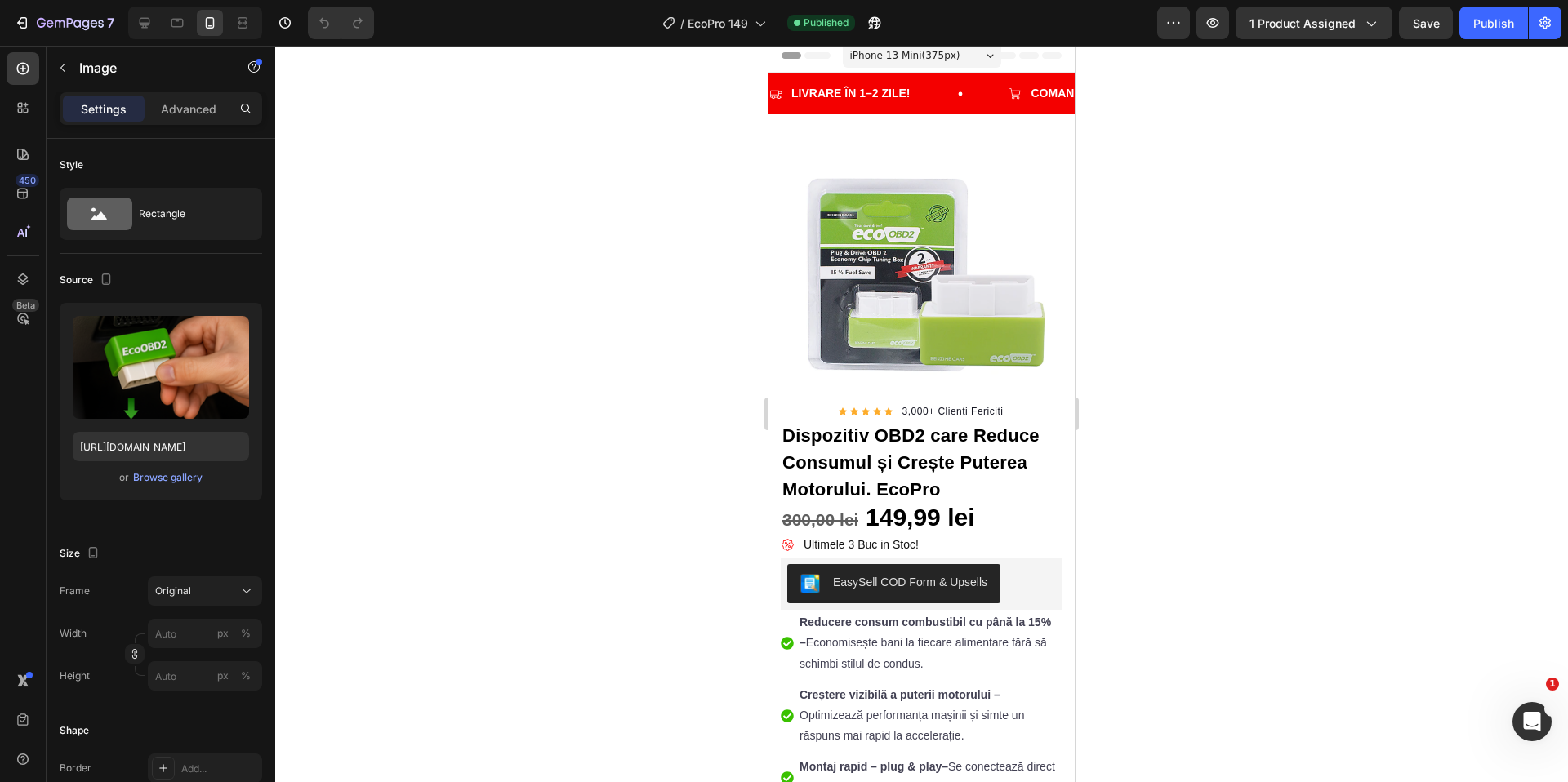
scroll to position [0, 0]
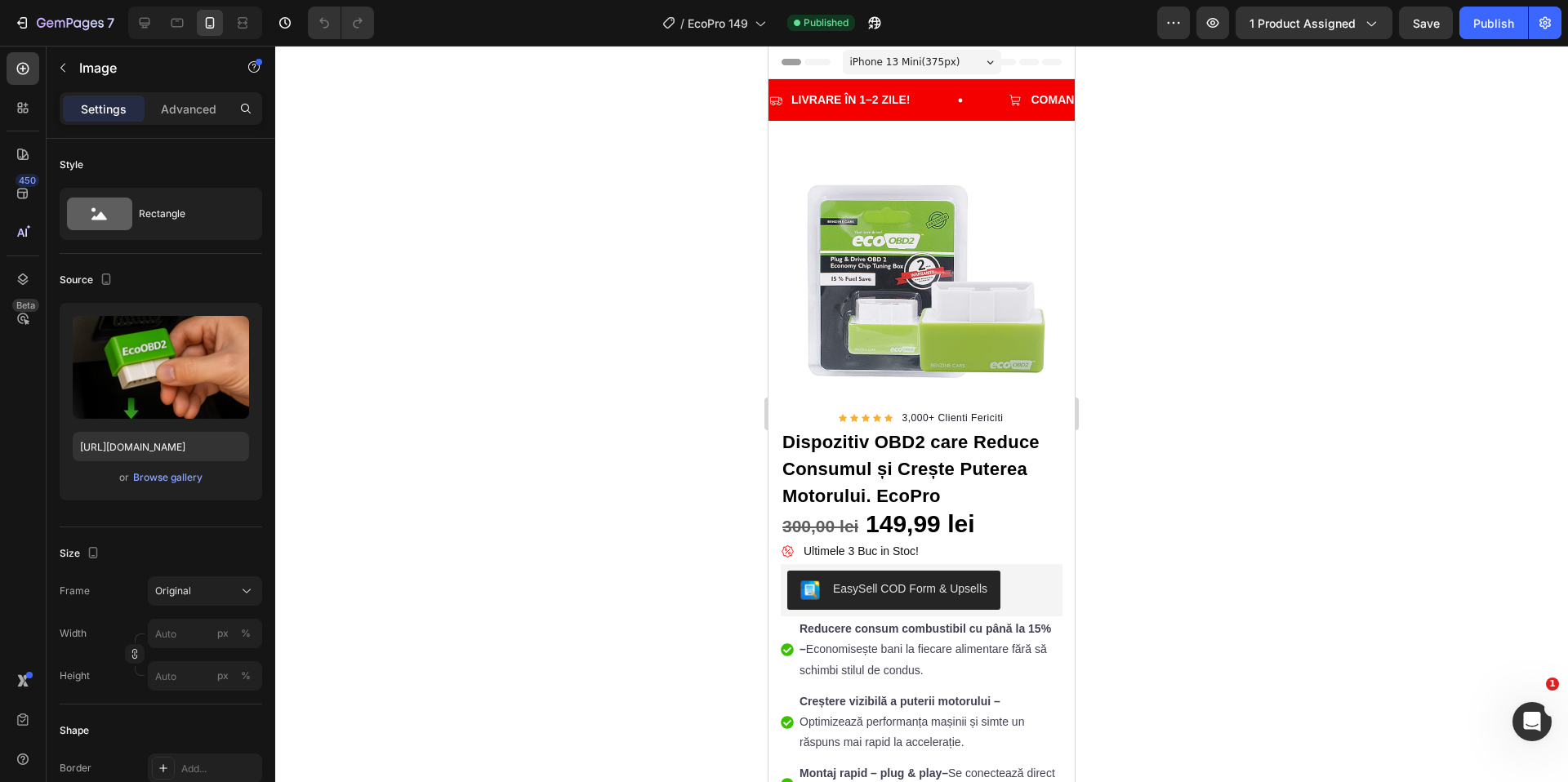
click at [444, 414] on div at bounding box center [922, 414] width 1293 height 737
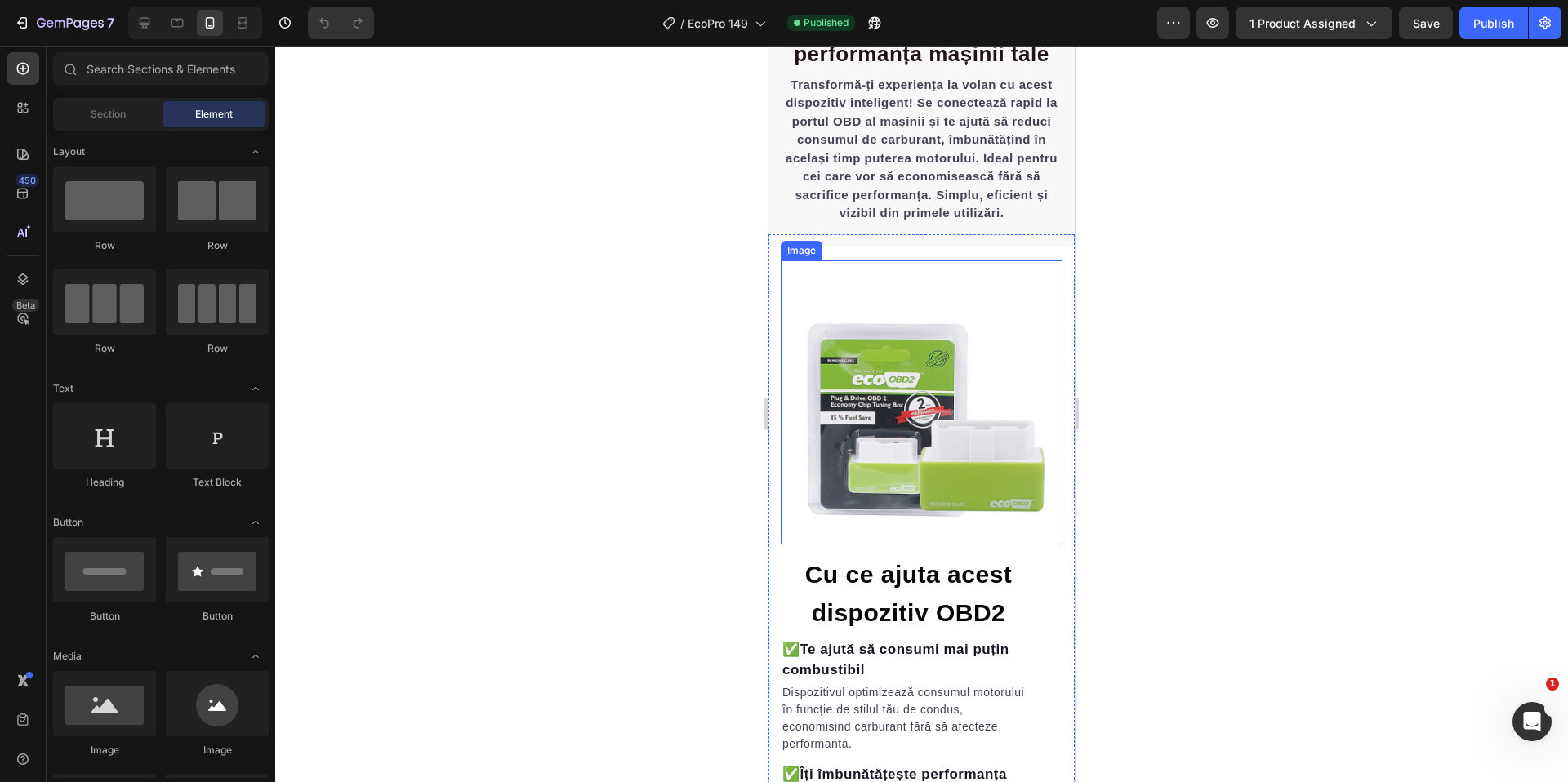
scroll to position [1386, 0]
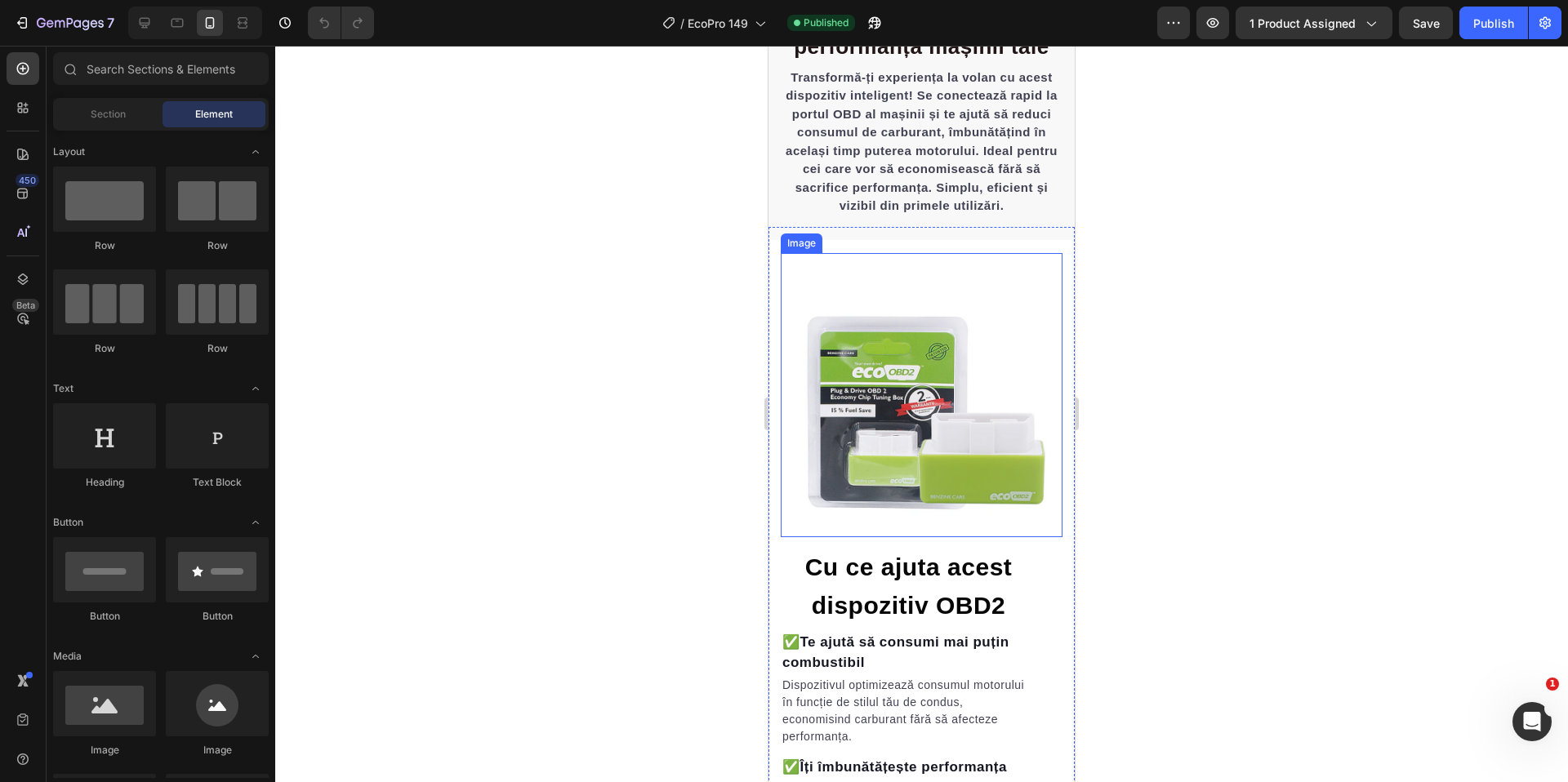
click at [907, 385] on img at bounding box center [922, 396] width 282 height 285
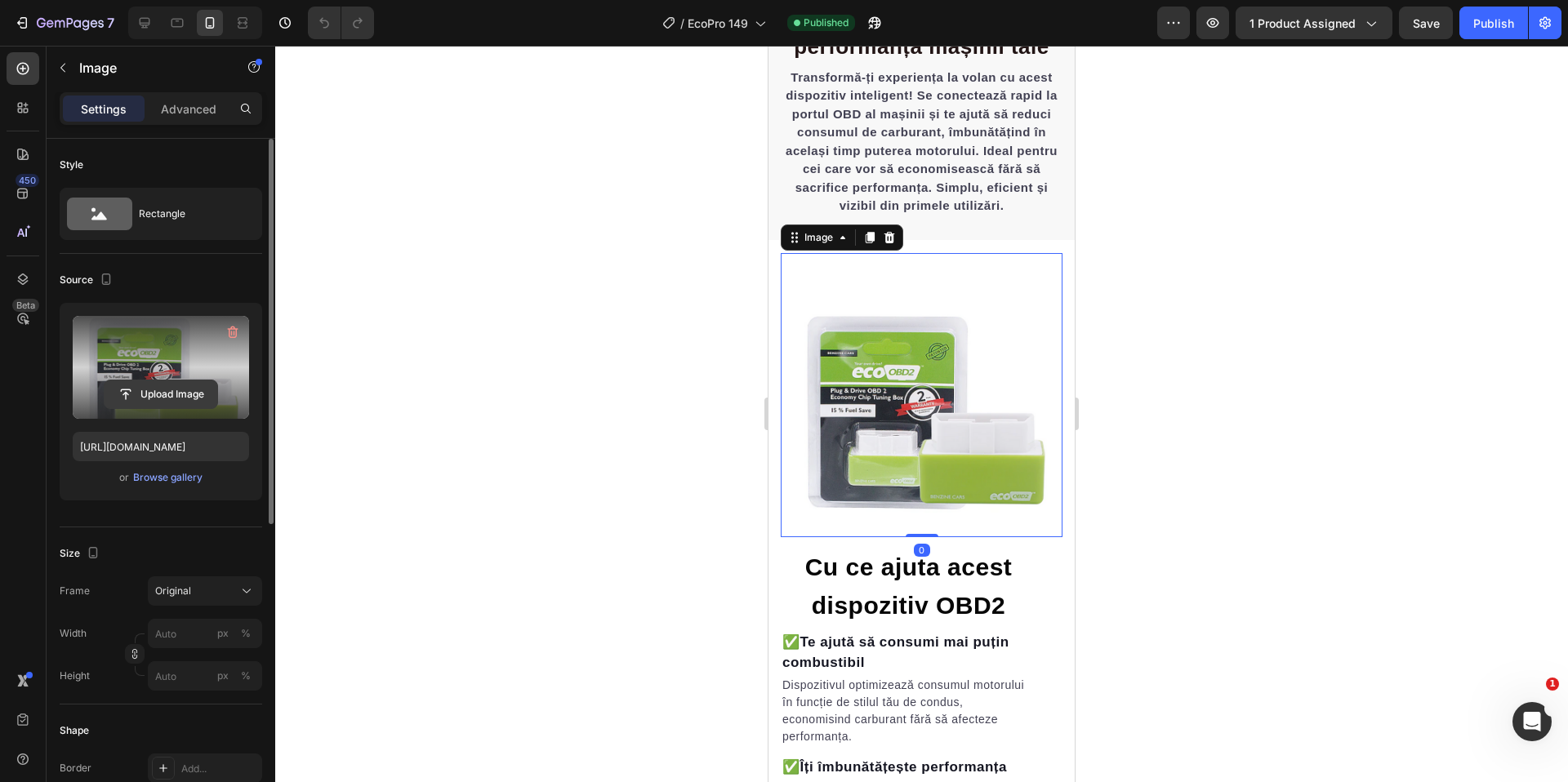
click at [174, 392] on input "file" at bounding box center [161, 395] width 113 height 28
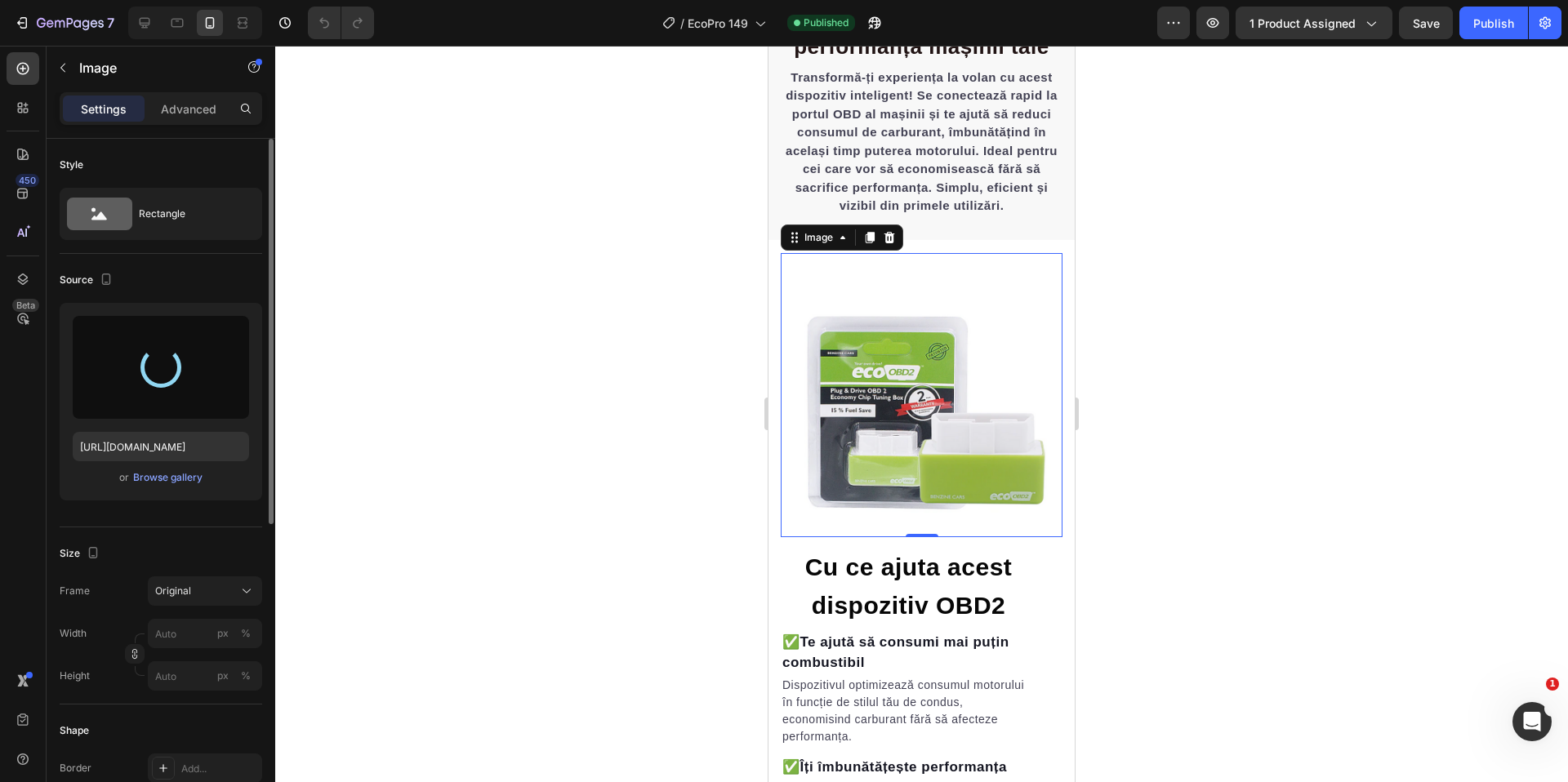
type input "[URL][DOMAIN_NAME]"
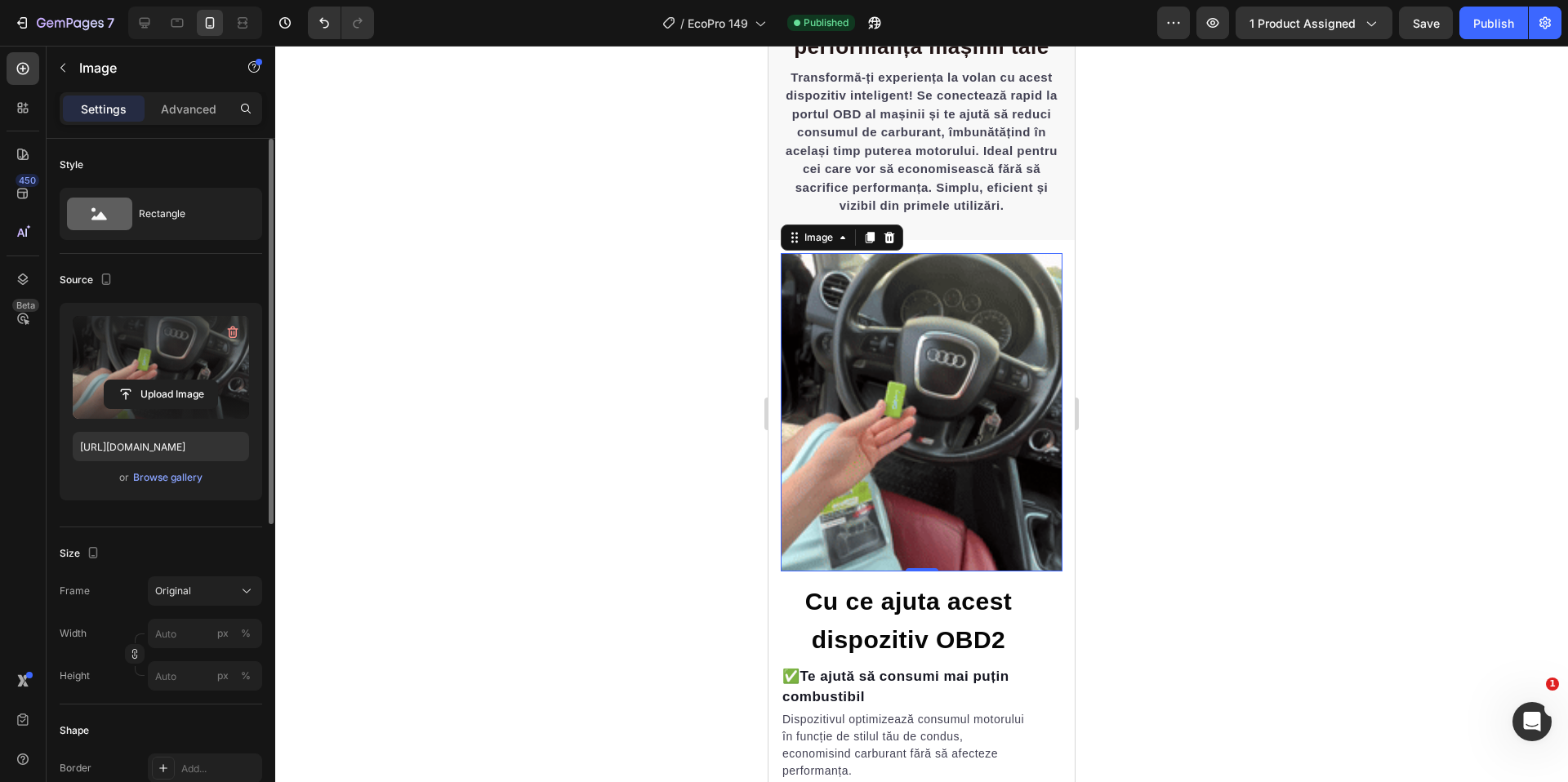
click at [728, 384] on div at bounding box center [922, 414] width 1293 height 737
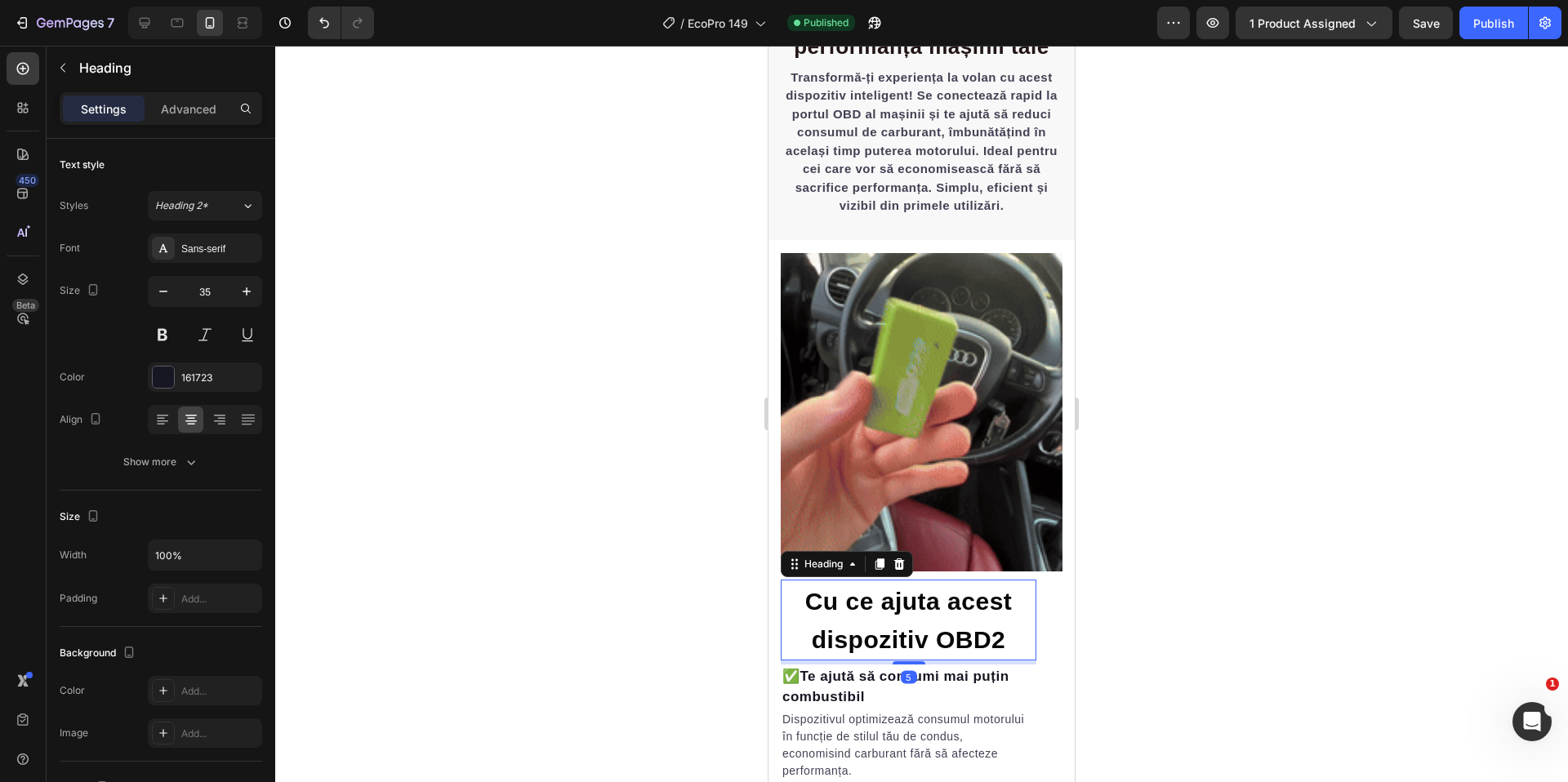
click at [913, 619] on span "Cu ce ajuta acest dispozitiv OBD2" at bounding box center [909, 621] width 207 height 66
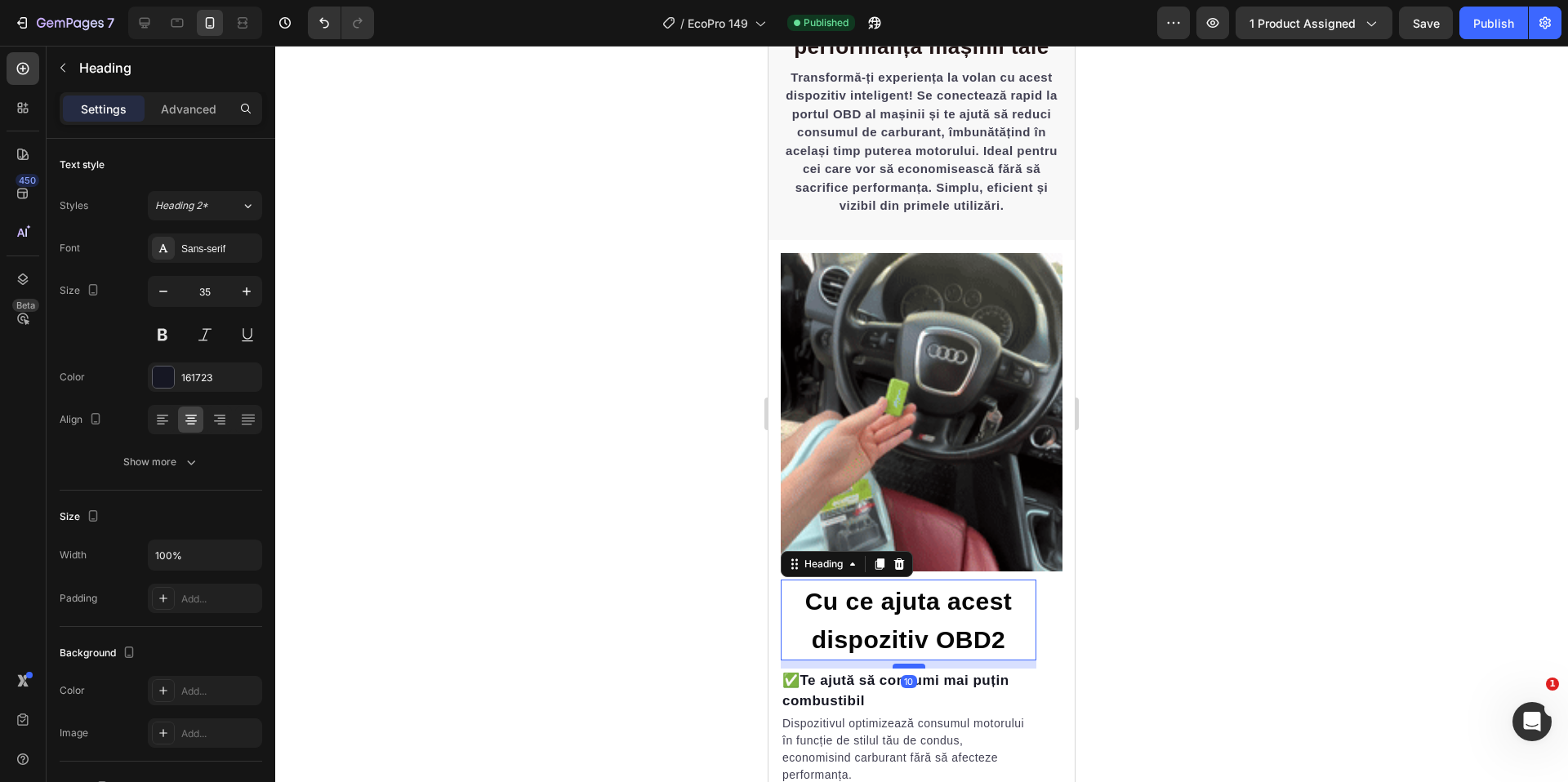
click at [908, 664] on div at bounding box center [909, 665] width 33 height 5
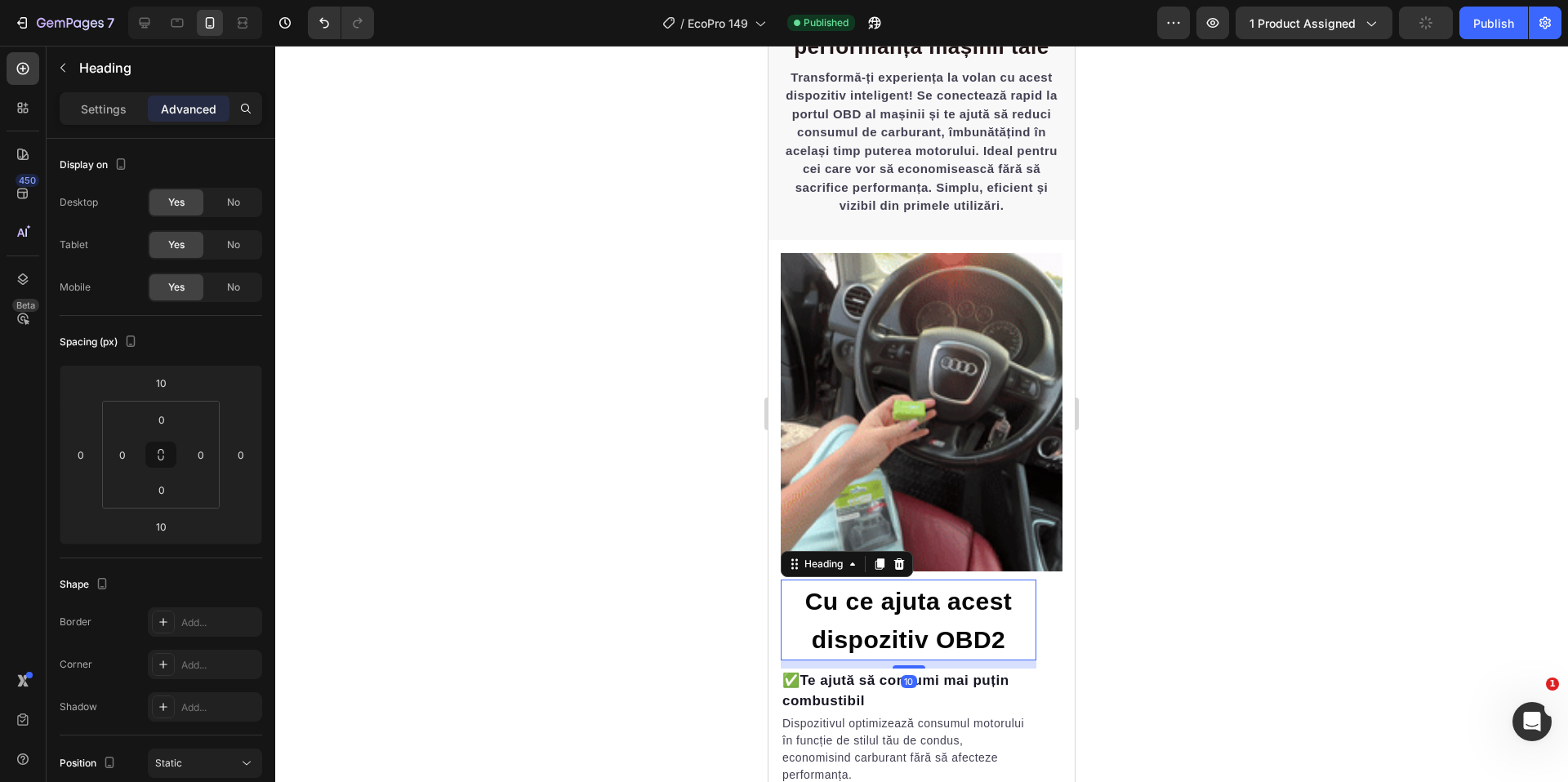
click at [1271, 616] on div at bounding box center [922, 414] width 1293 height 737
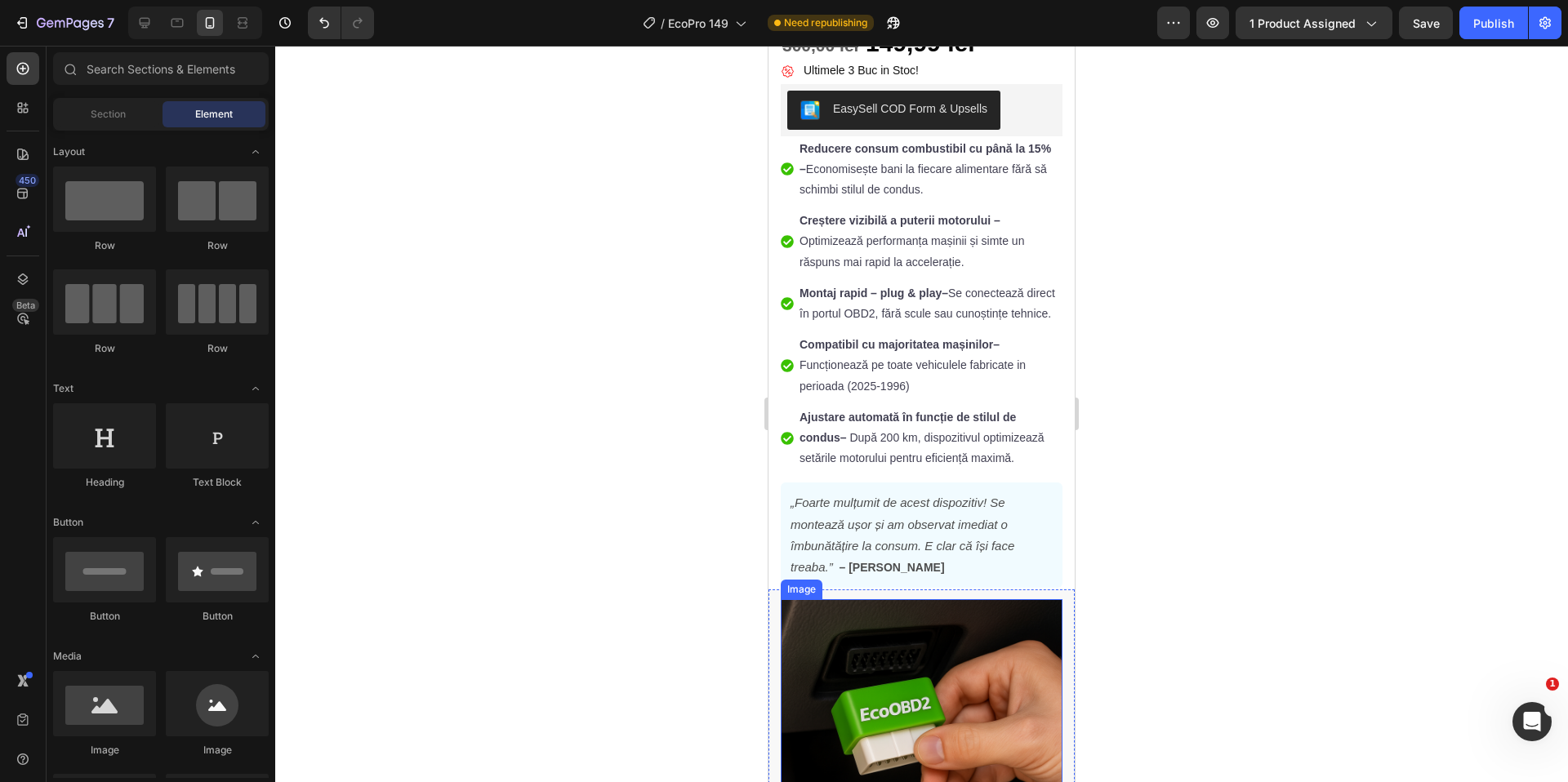
scroll to position [756, 0]
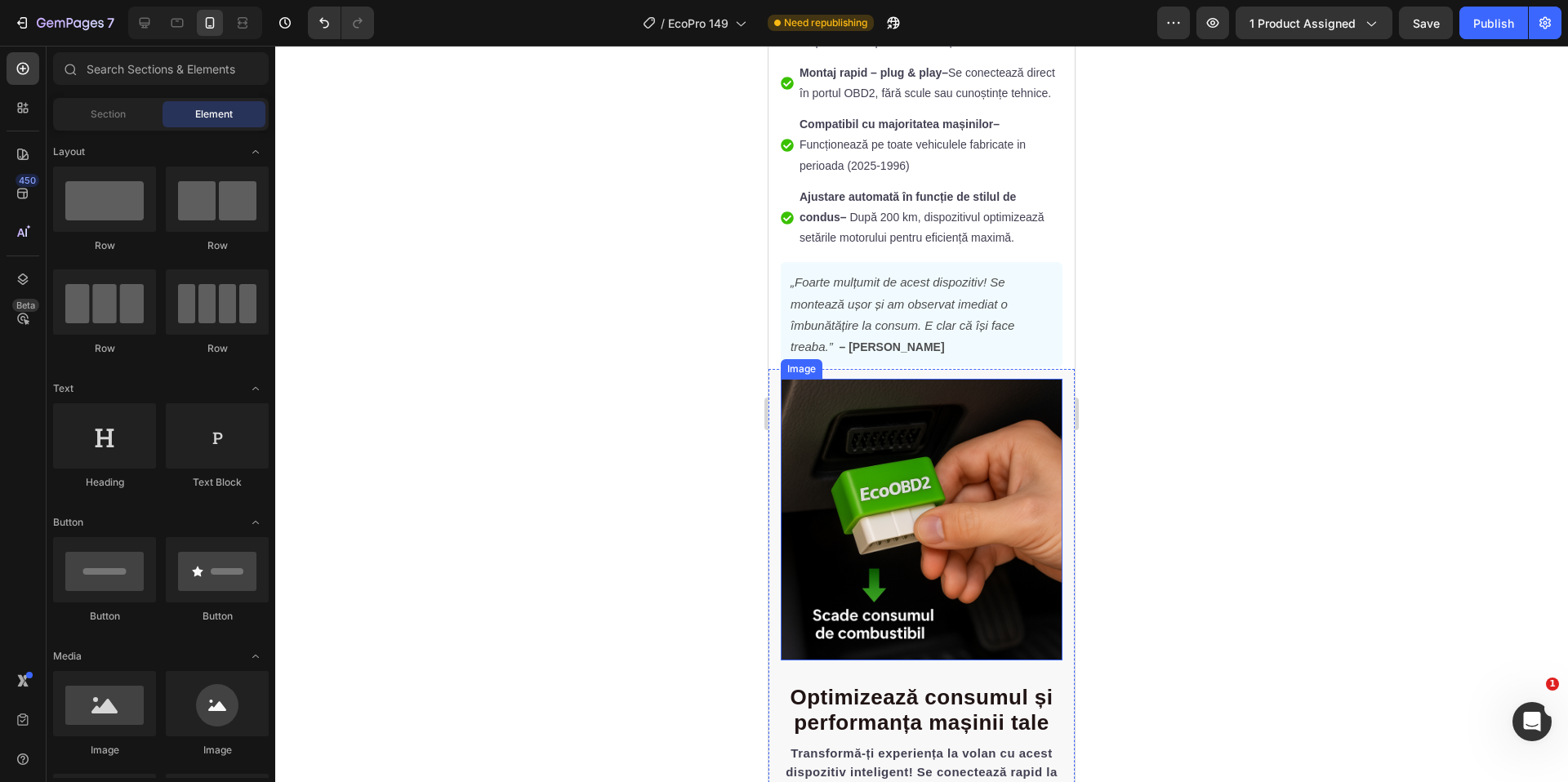
click at [913, 507] on img at bounding box center [922, 519] width 282 height 282
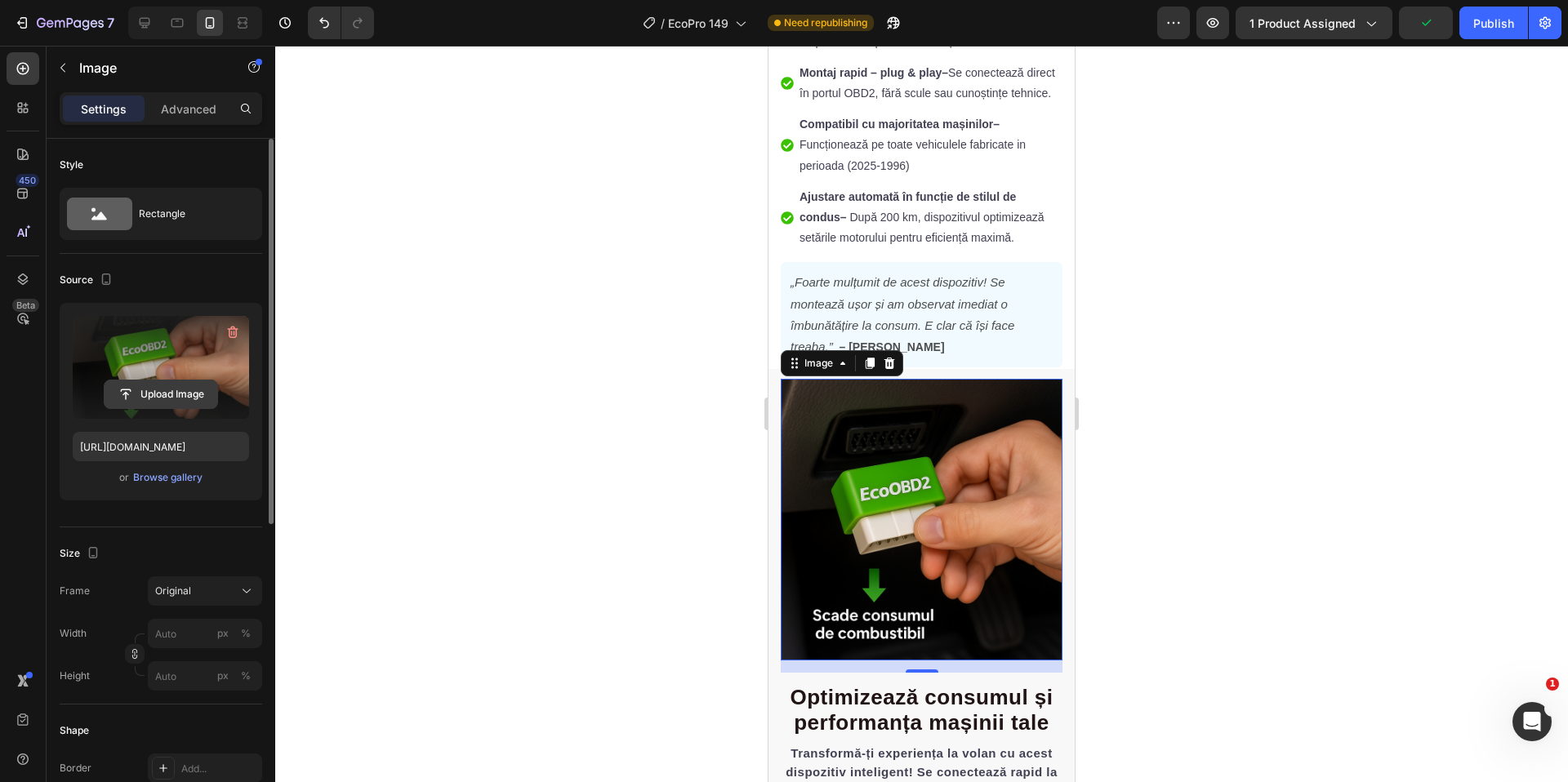
click at [165, 400] on input "file" at bounding box center [161, 395] width 113 height 28
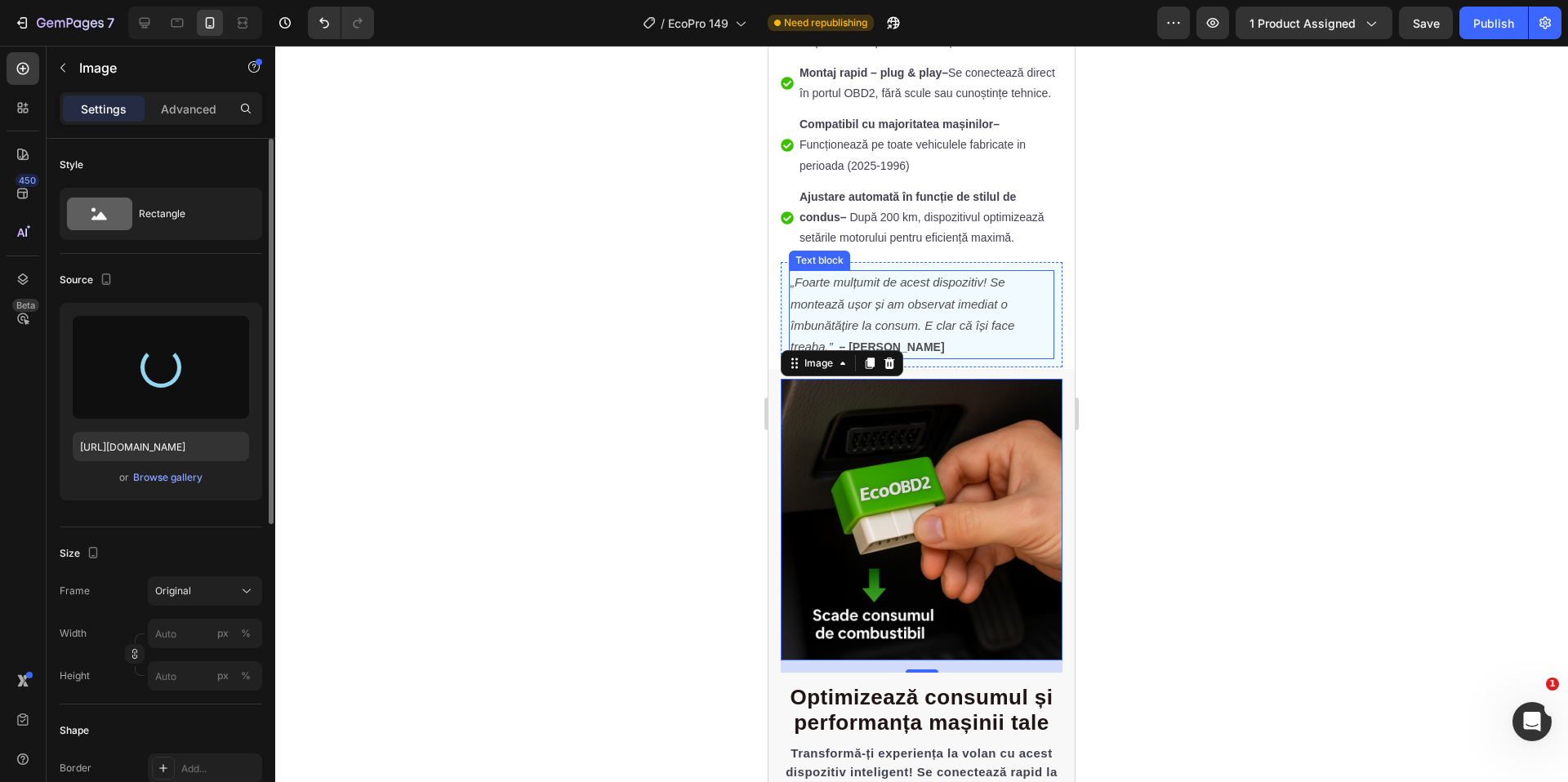
type input "[URL][DOMAIN_NAME]"
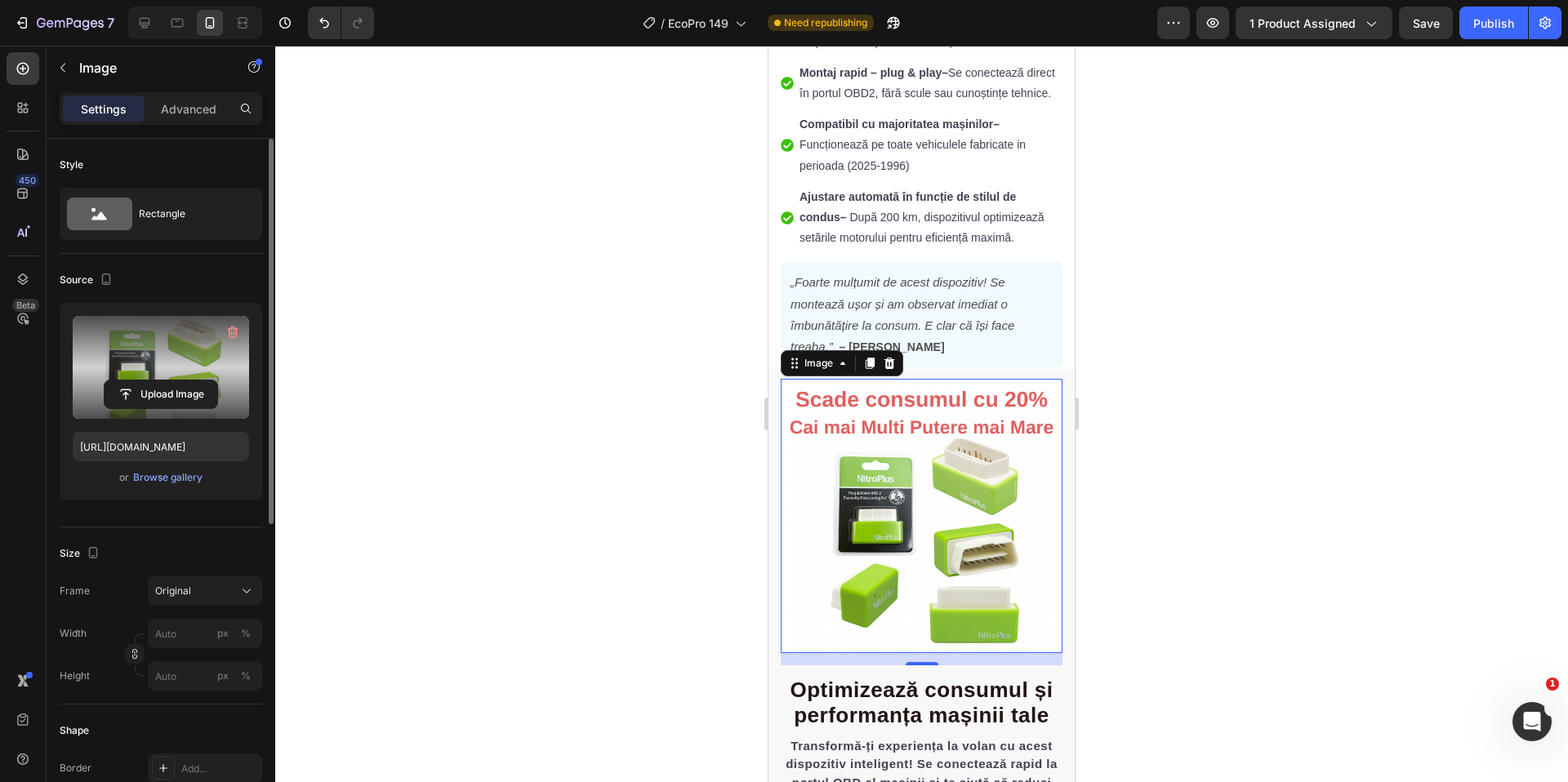
click at [1367, 522] on div at bounding box center [922, 414] width 1293 height 737
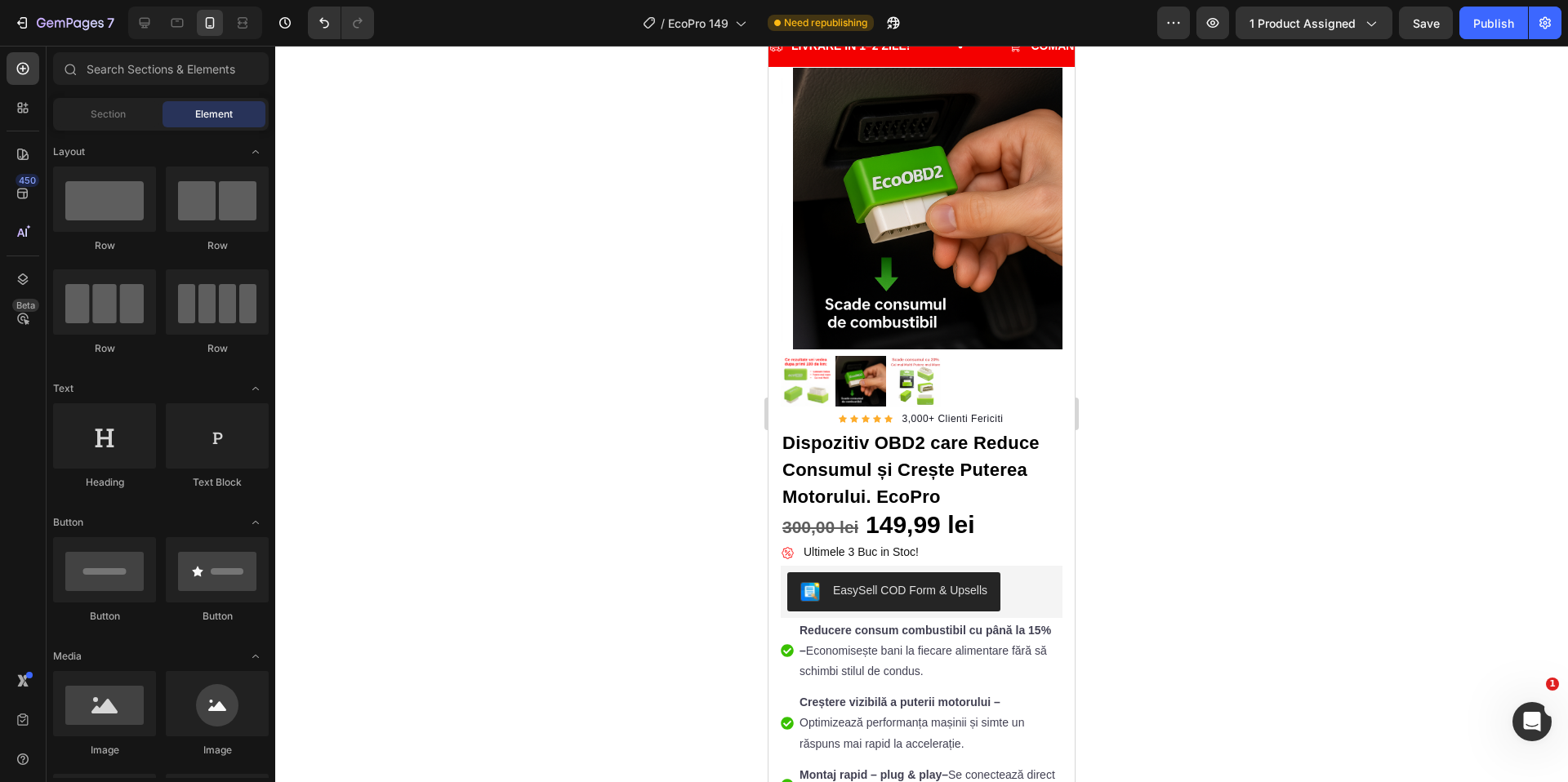
scroll to position [0, 0]
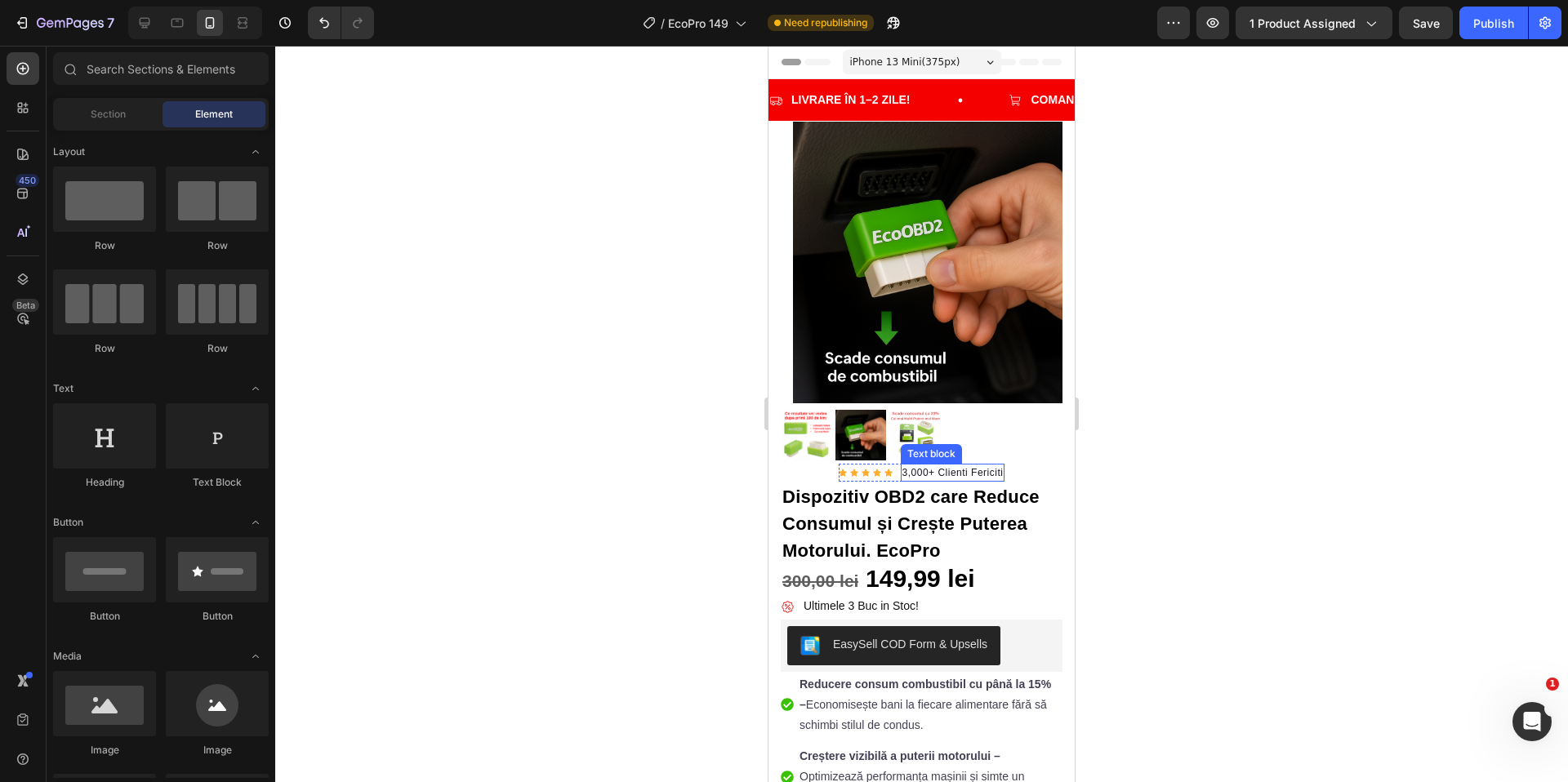
click at [959, 286] on img at bounding box center [934, 263] width 282 height 282
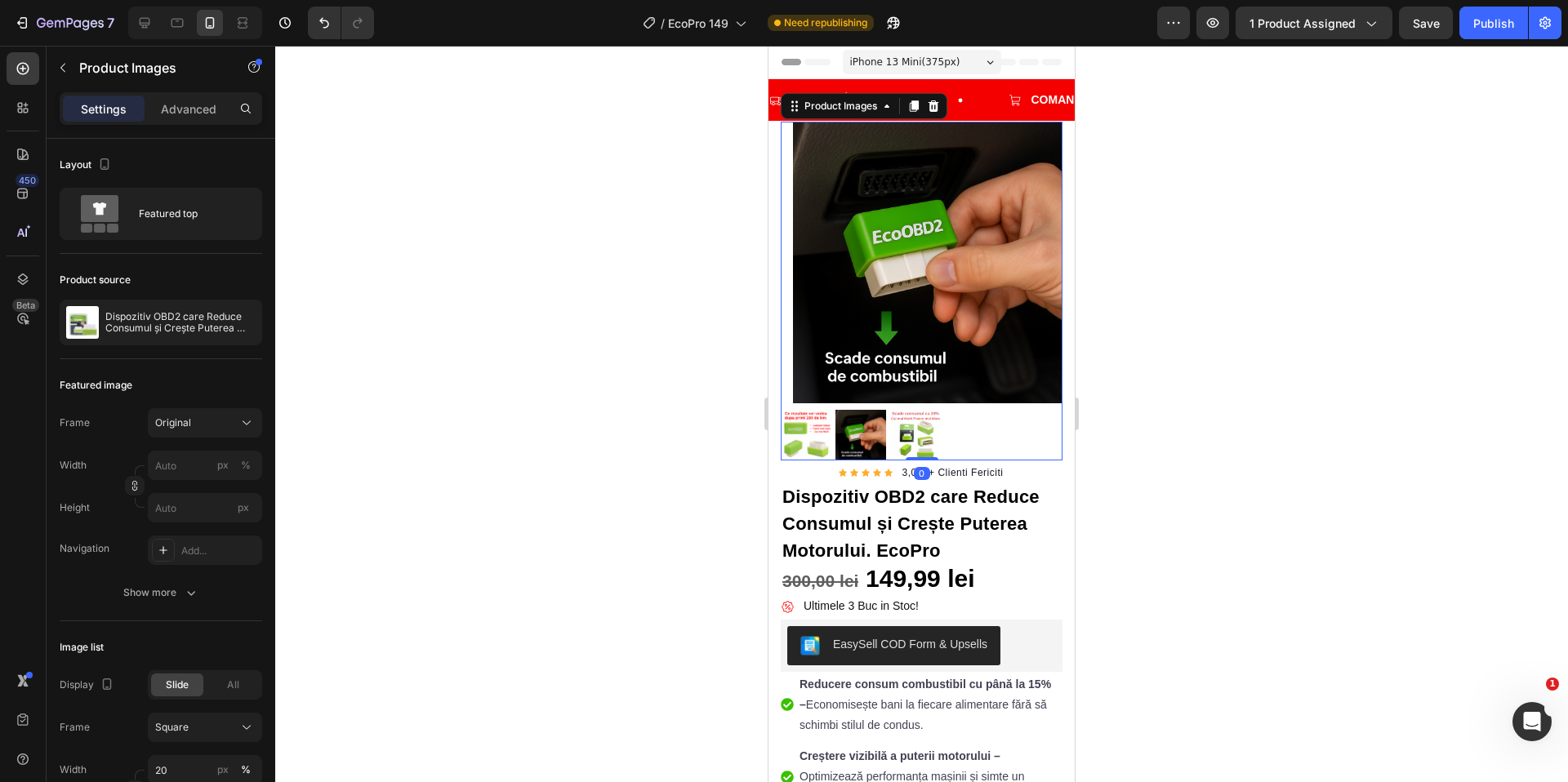
click at [914, 412] on img at bounding box center [915, 435] width 50 height 50
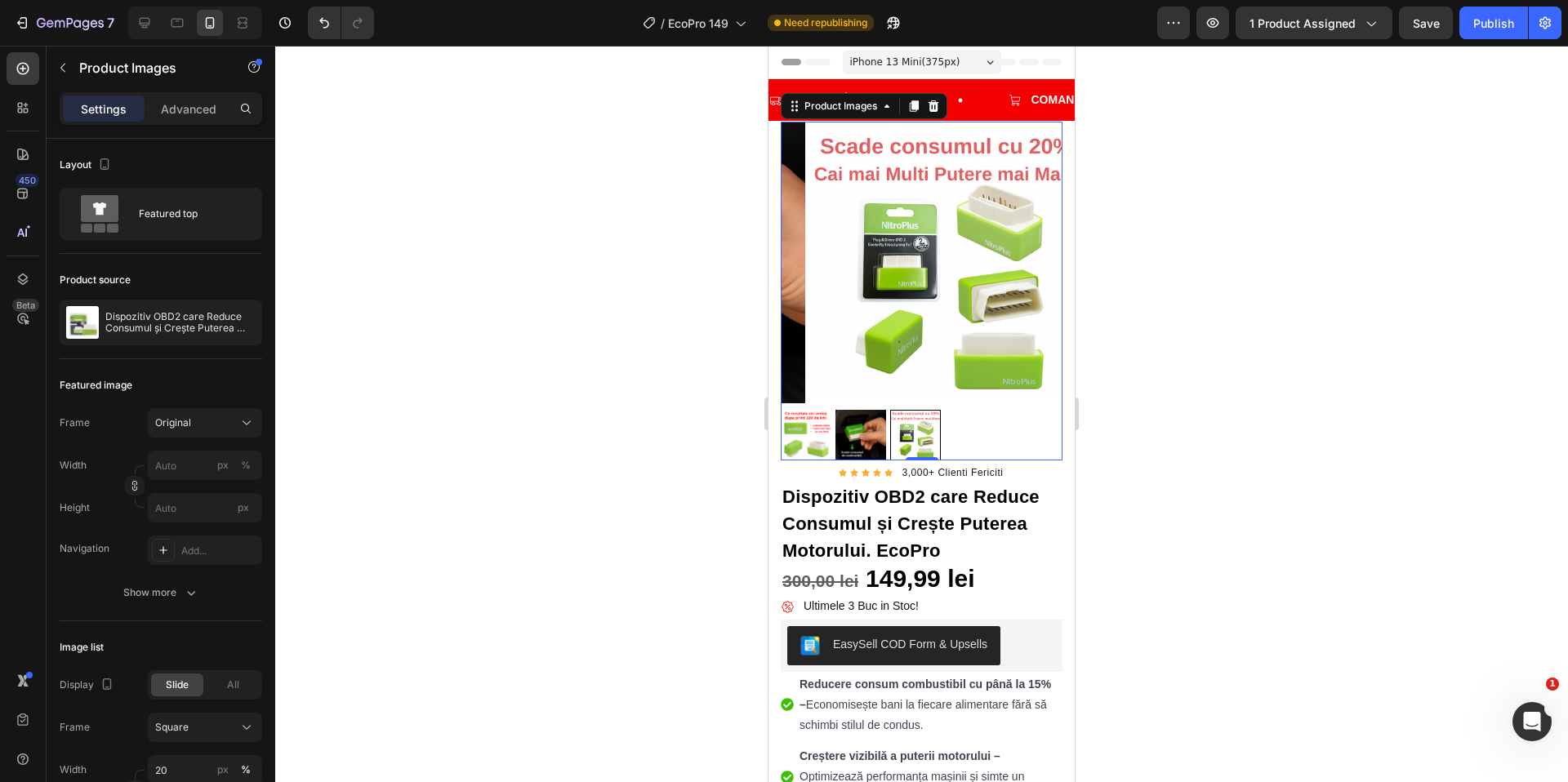
click at [866, 419] on img at bounding box center [860, 435] width 50 height 50
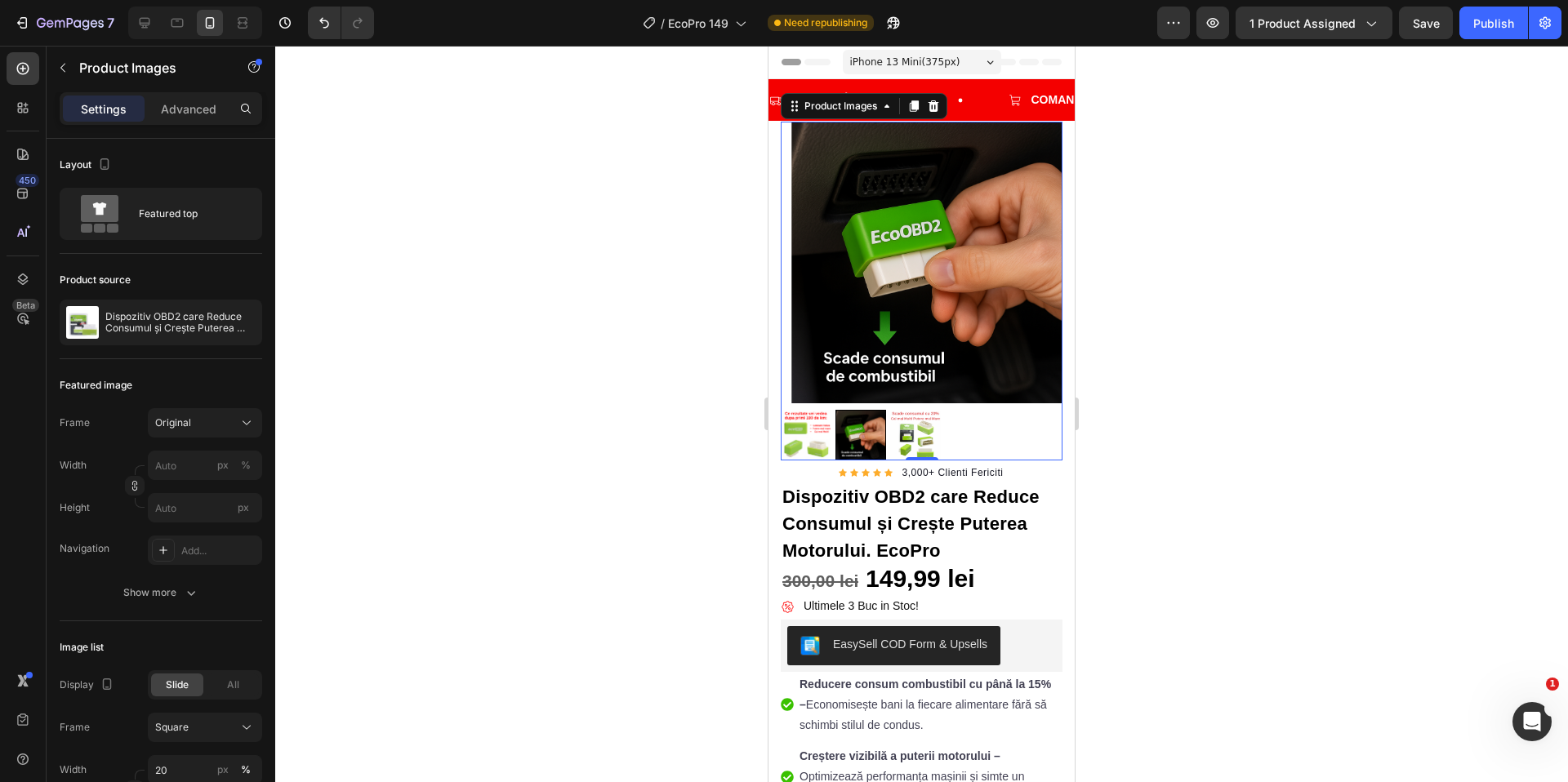
click at [794, 422] on img at bounding box center [806, 435] width 50 height 50
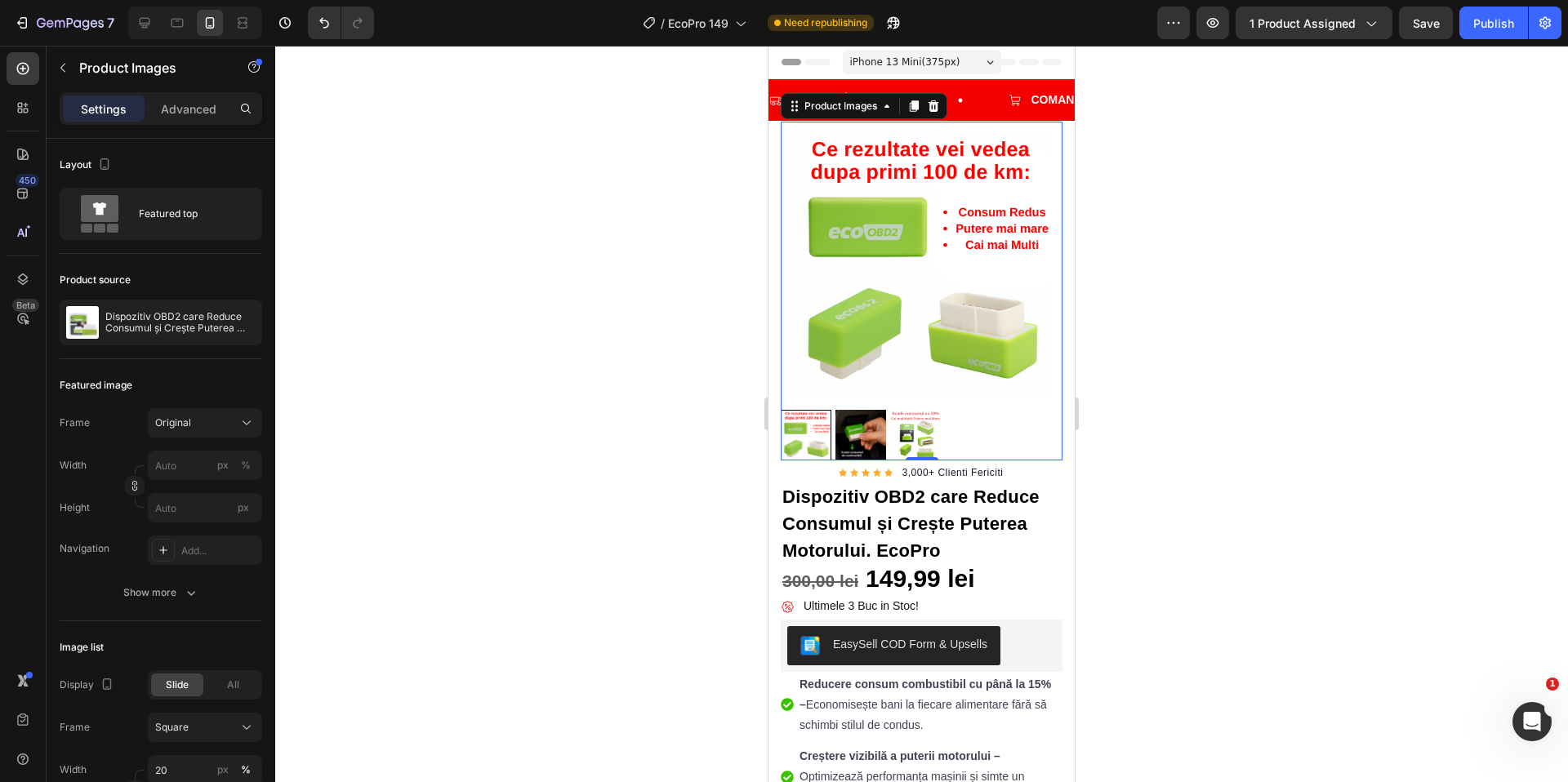
click at [1479, 442] on div at bounding box center [922, 414] width 1293 height 737
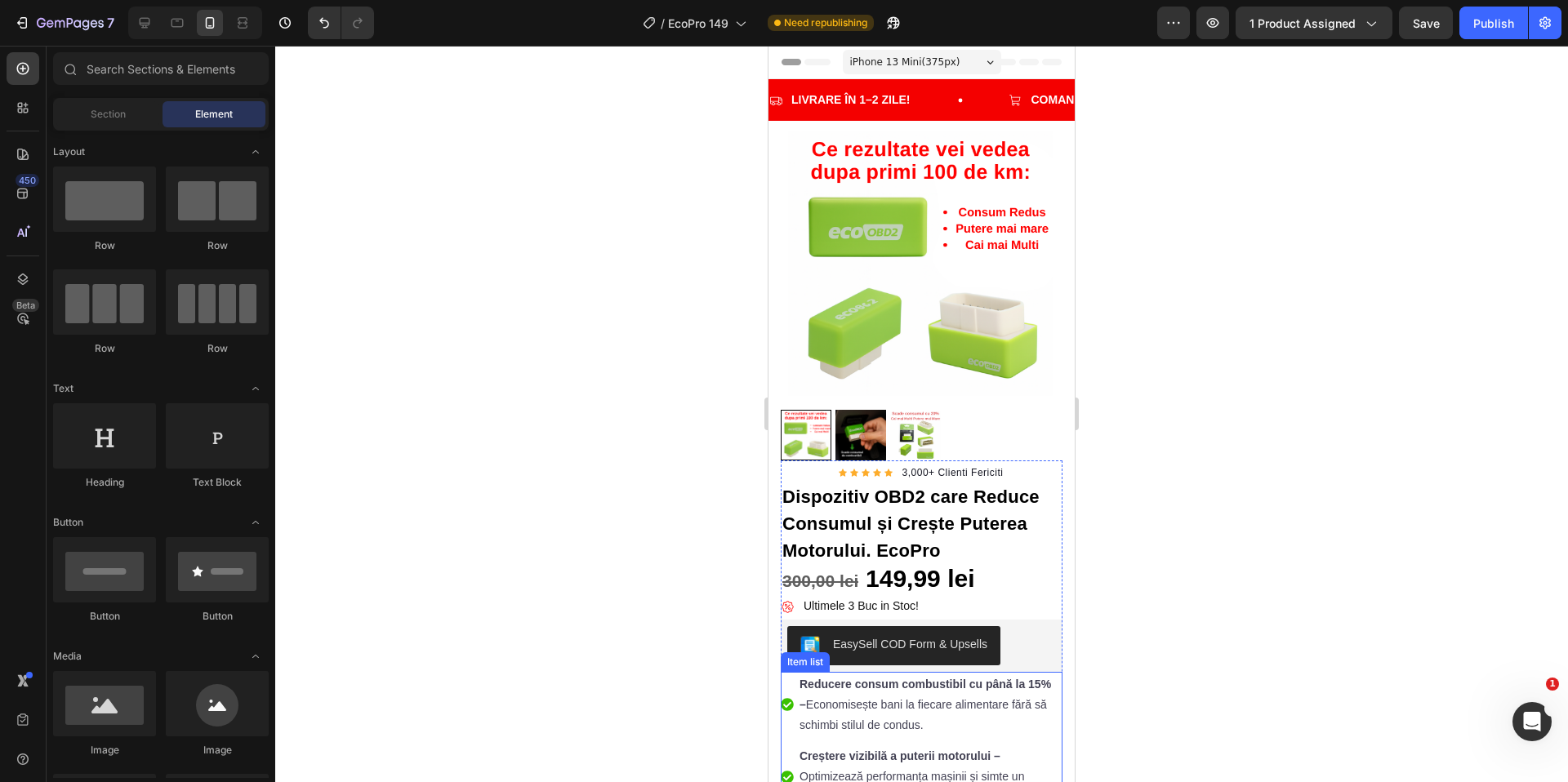
click at [814, 693] on strong "Reducere consum combustibil cu până la 15% –" at bounding box center [925, 694] width 252 height 33
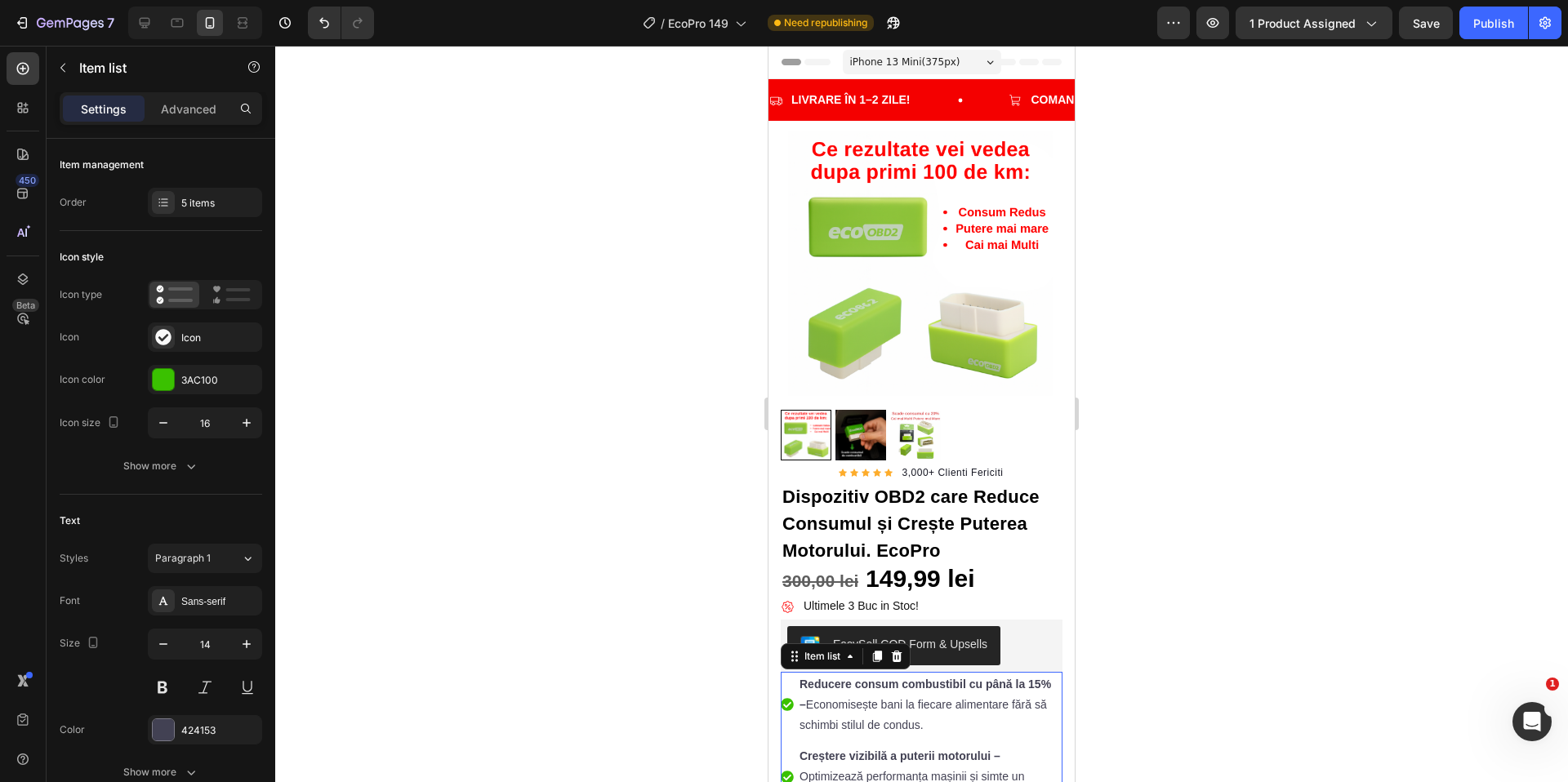
click at [805, 695] on strong "Reducere consum combustibil cu până la 15% –" at bounding box center [925, 694] width 252 height 33
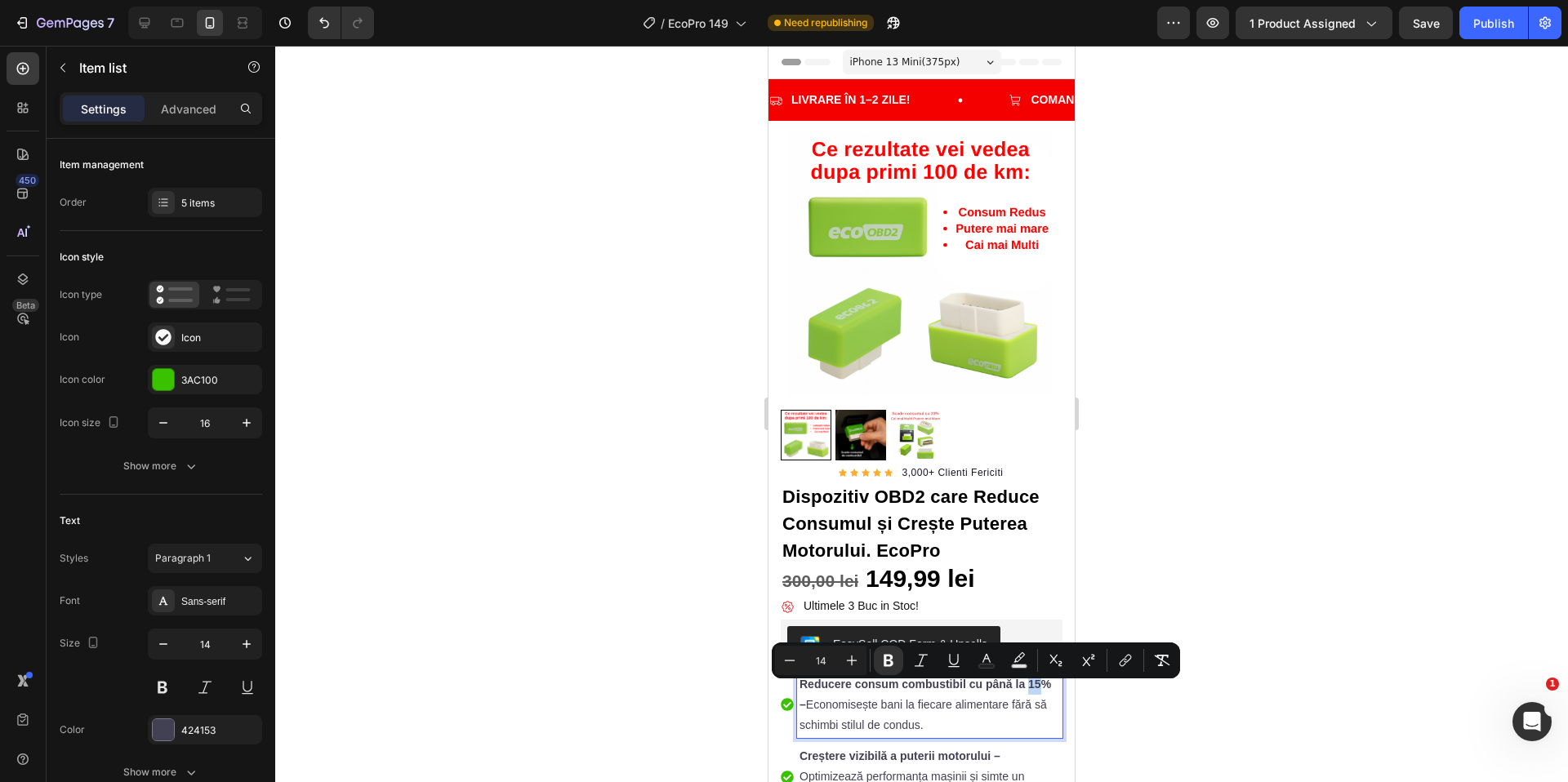
drag, startPoint x: 811, startPoint y: 694, endPoint x: 799, endPoint y: 695, distance: 12.0
click at [800, 695] on strong "Reducere consum combustibil cu până la 15% –" at bounding box center [925, 694] width 252 height 33
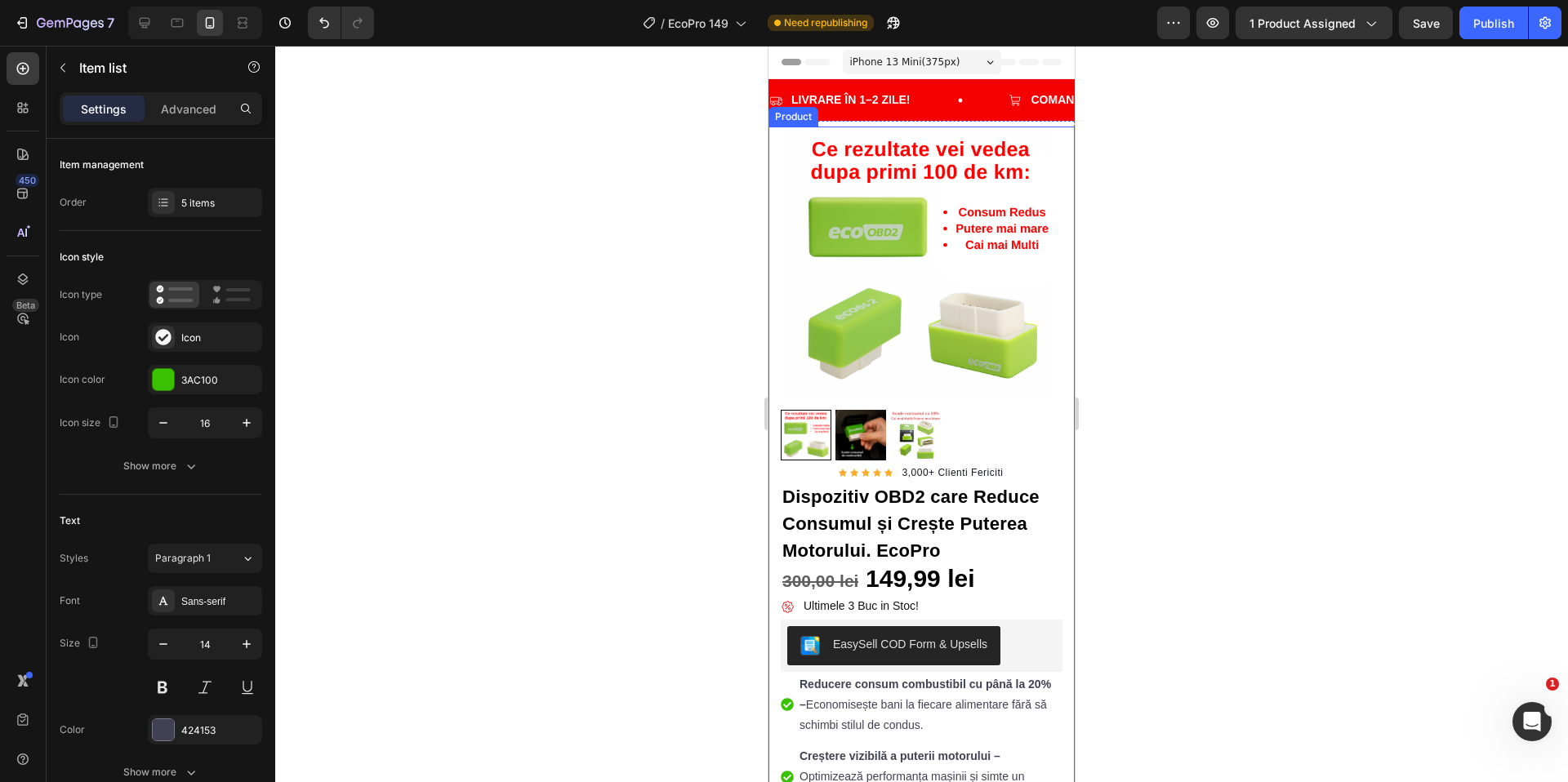
click at [1340, 550] on div at bounding box center [922, 414] width 1293 height 737
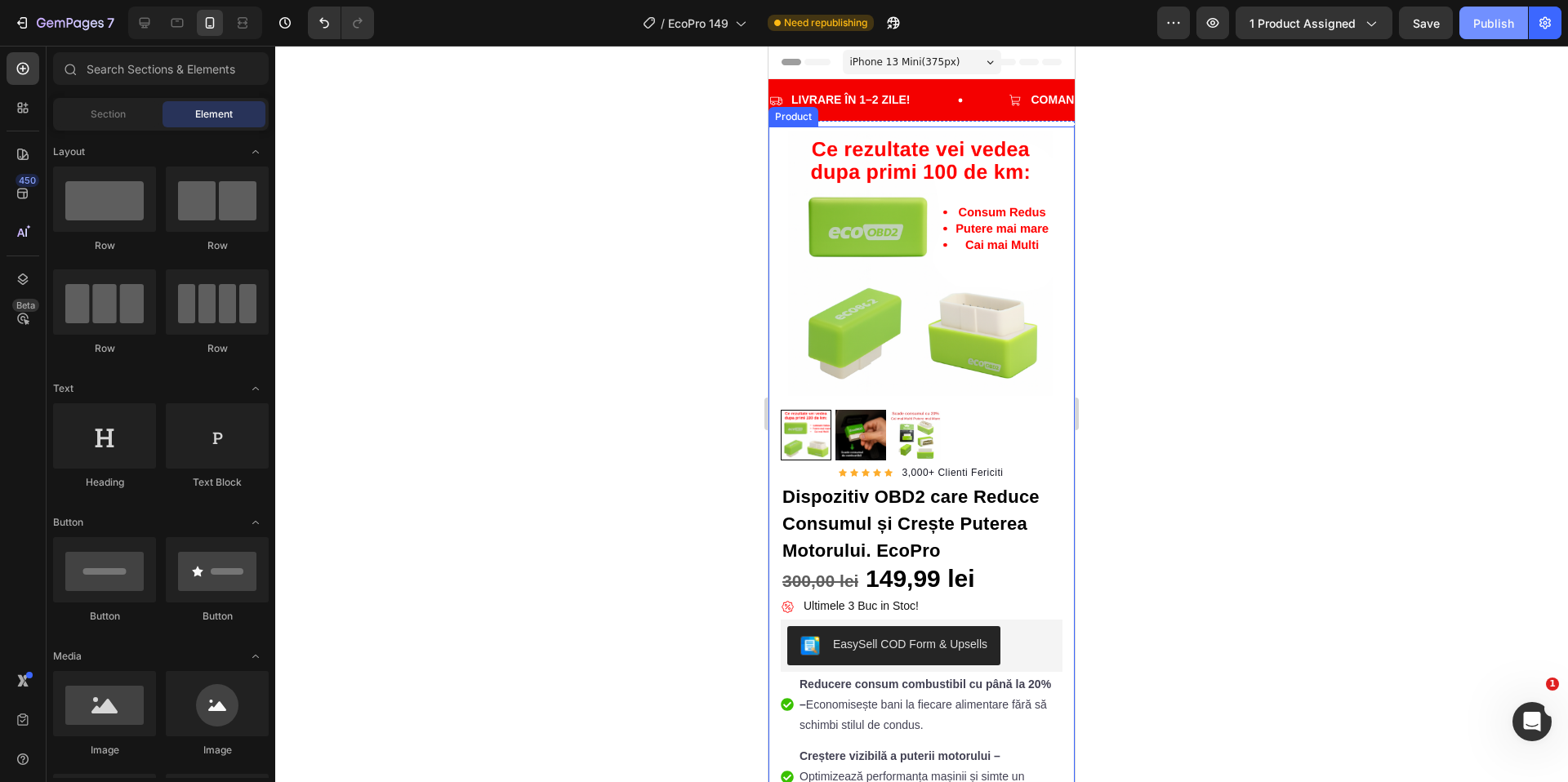
click at [1486, 30] on div "Publish" at bounding box center [1494, 23] width 40 height 17
